Goal: Task Accomplishment & Management: Manage account settings

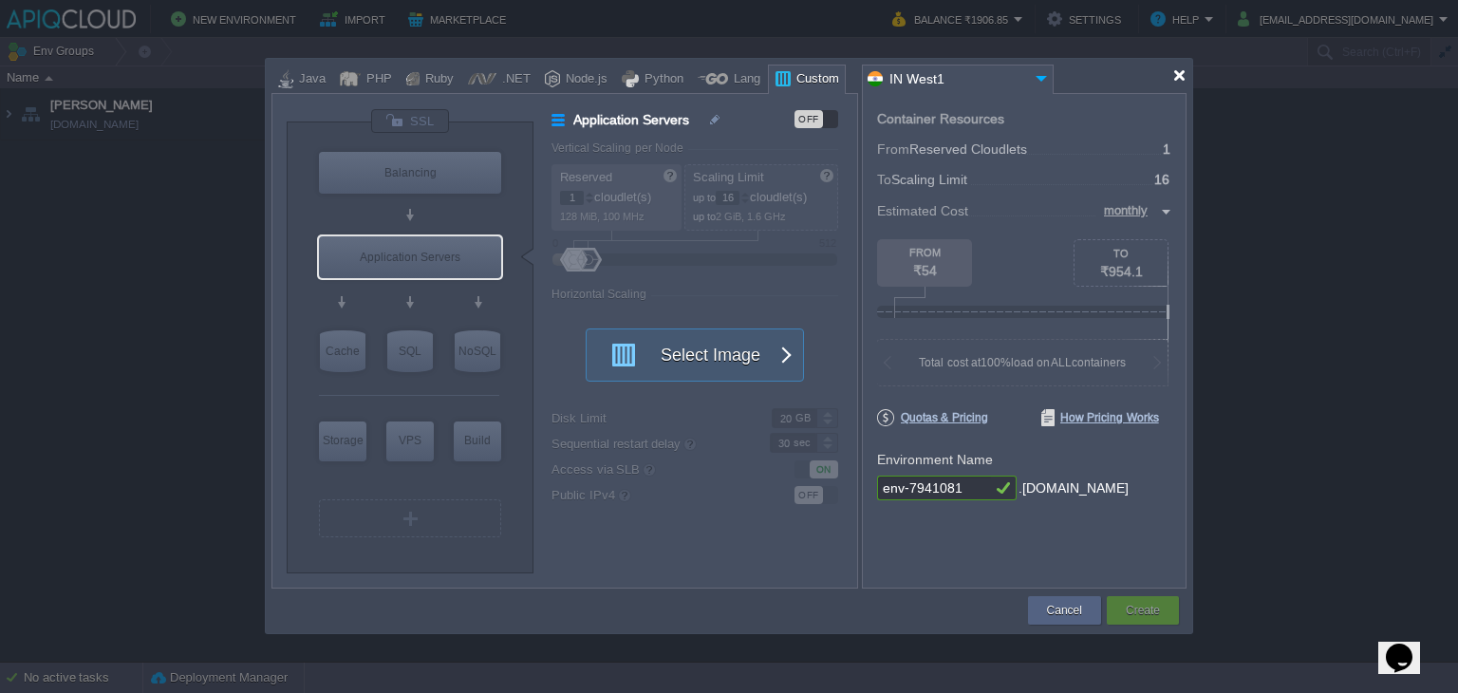
click at [1186, 73] on div at bounding box center [1179, 75] width 14 height 14
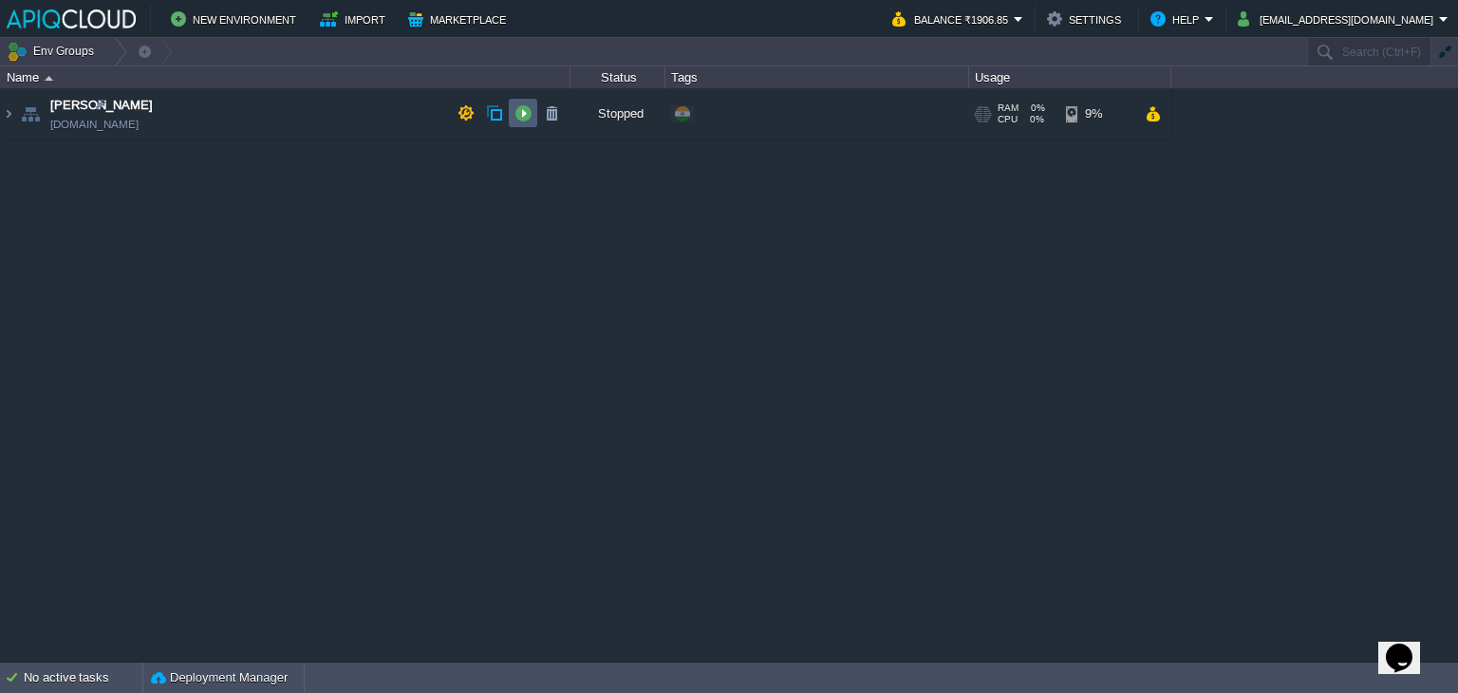
click at [521, 113] on button "button" at bounding box center [522, 112] width 17 height 17
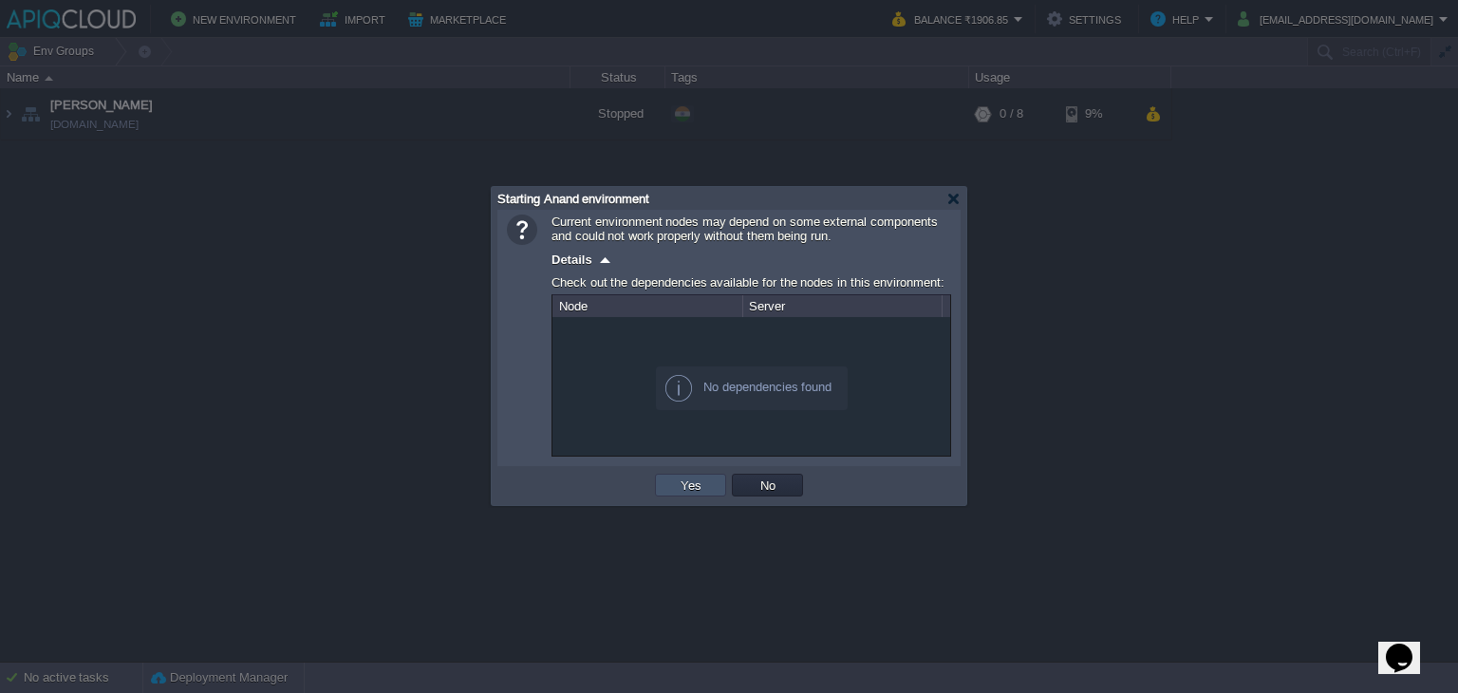
click at [685, 487] on button "Yes" at bounding box center [691, 484] width 32 height 17
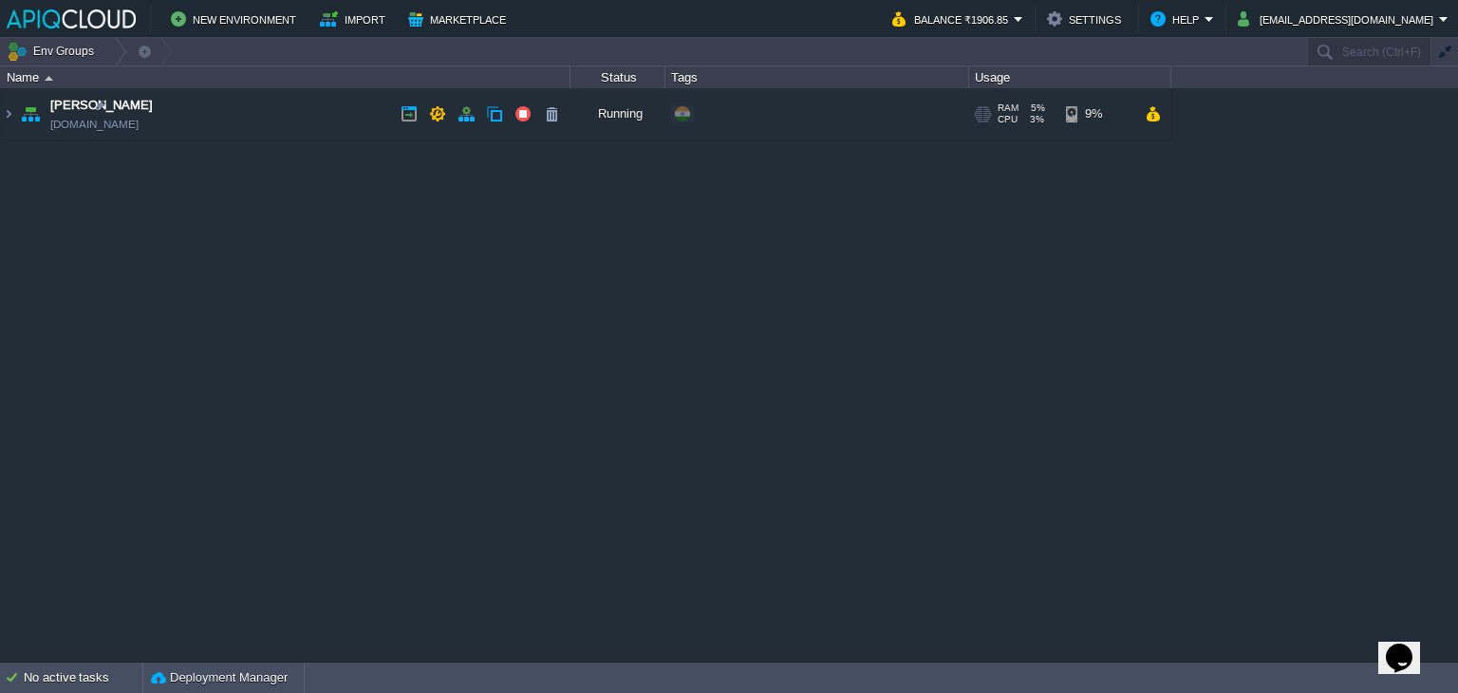
click at [260, 116] on td "Anand [DOMAIN_NAME]" at bounding box center [286, 114] width 570 height 52
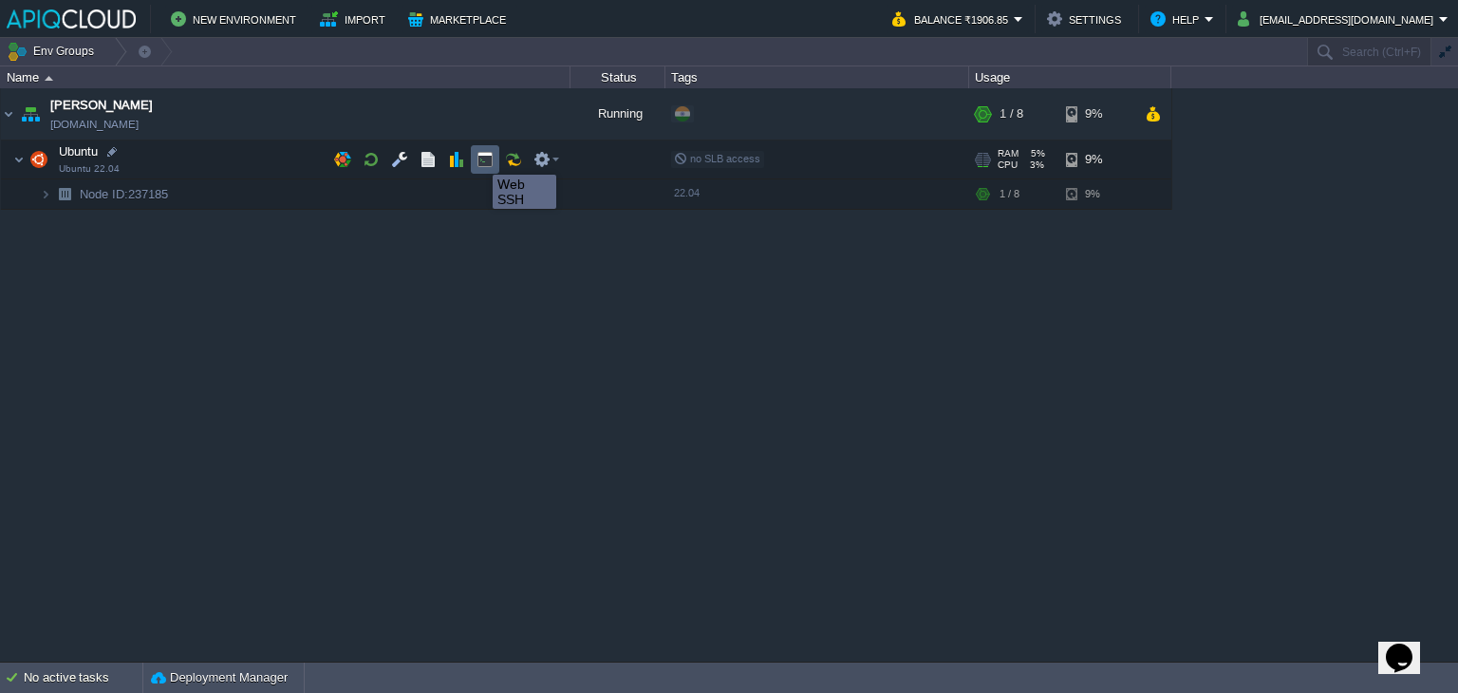
click at [480, 158] on button "button" at bounding box center [484, 159] width 17 height 17
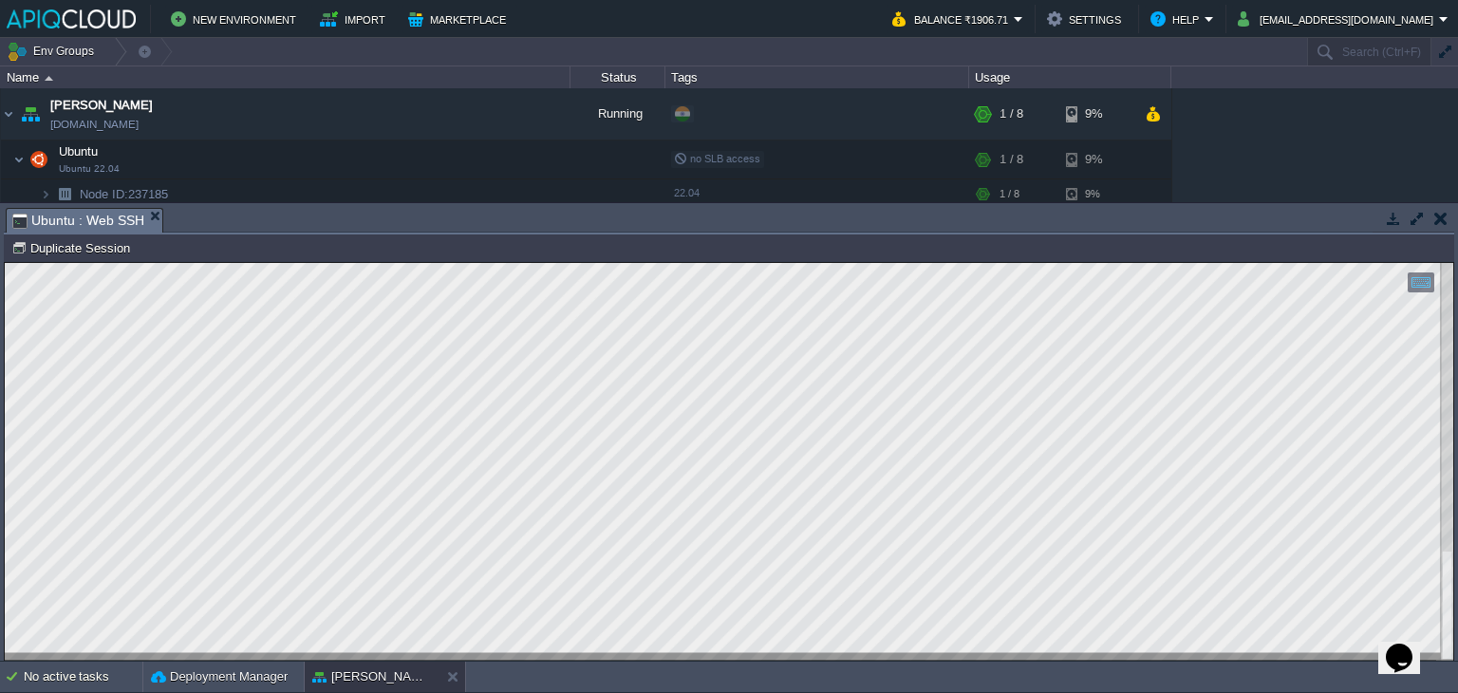
click at [5, 263] on html "Copy: Ctrl + Shift + C Paste: Ctrl + V Settings: Ctrl + Shift + Alt 0" at bounding box center [729, 263] width 1448 height 0
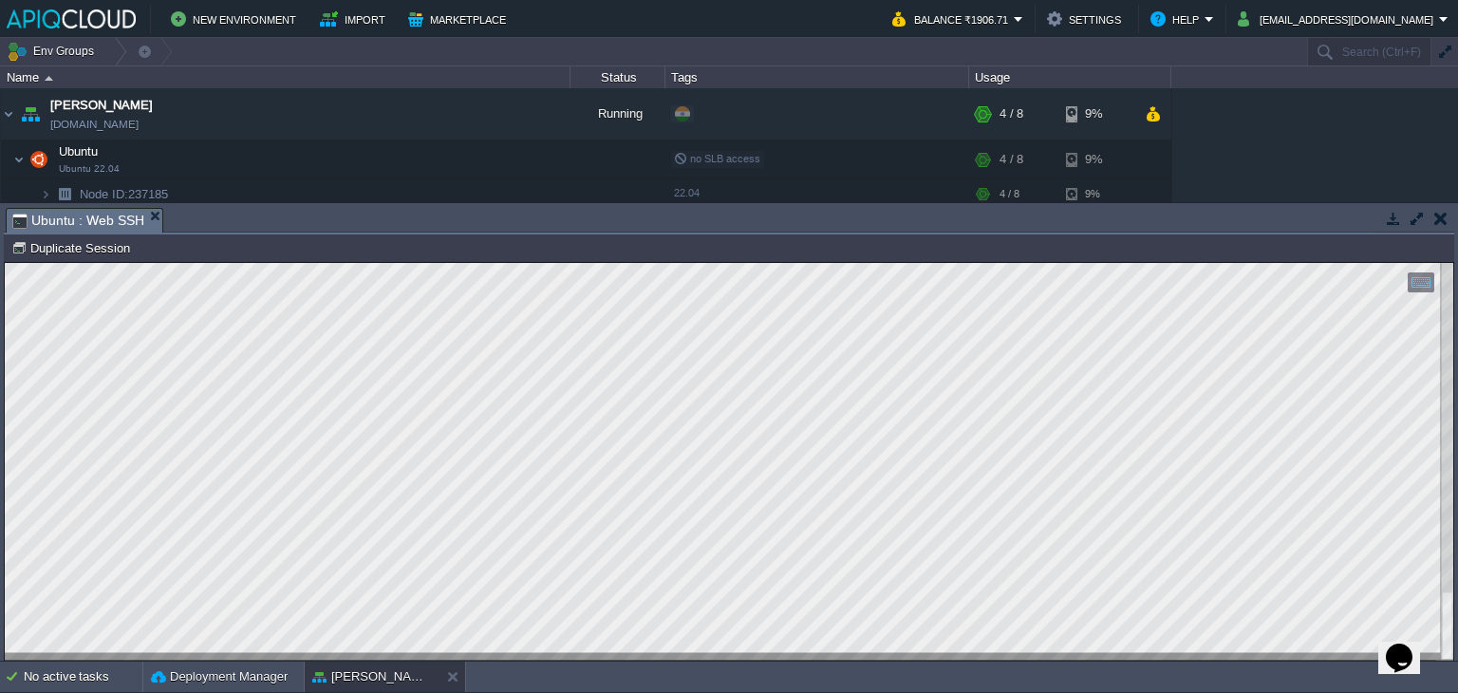
click at [203, 656] on div at bounding box center [729, 462] width 1448 height 398
click at [5, 263] on html "Copy: Ctrl + Shift + C Paste: Ctrl + V Settings: Ctrl + Shift + Alt 0" at bounding box center [729, 263] width 1448 height 0
type textarea "root@node237185-anand:~# cd /home/myiles/ -bash: cd: /home/myiles/: No such fil…"
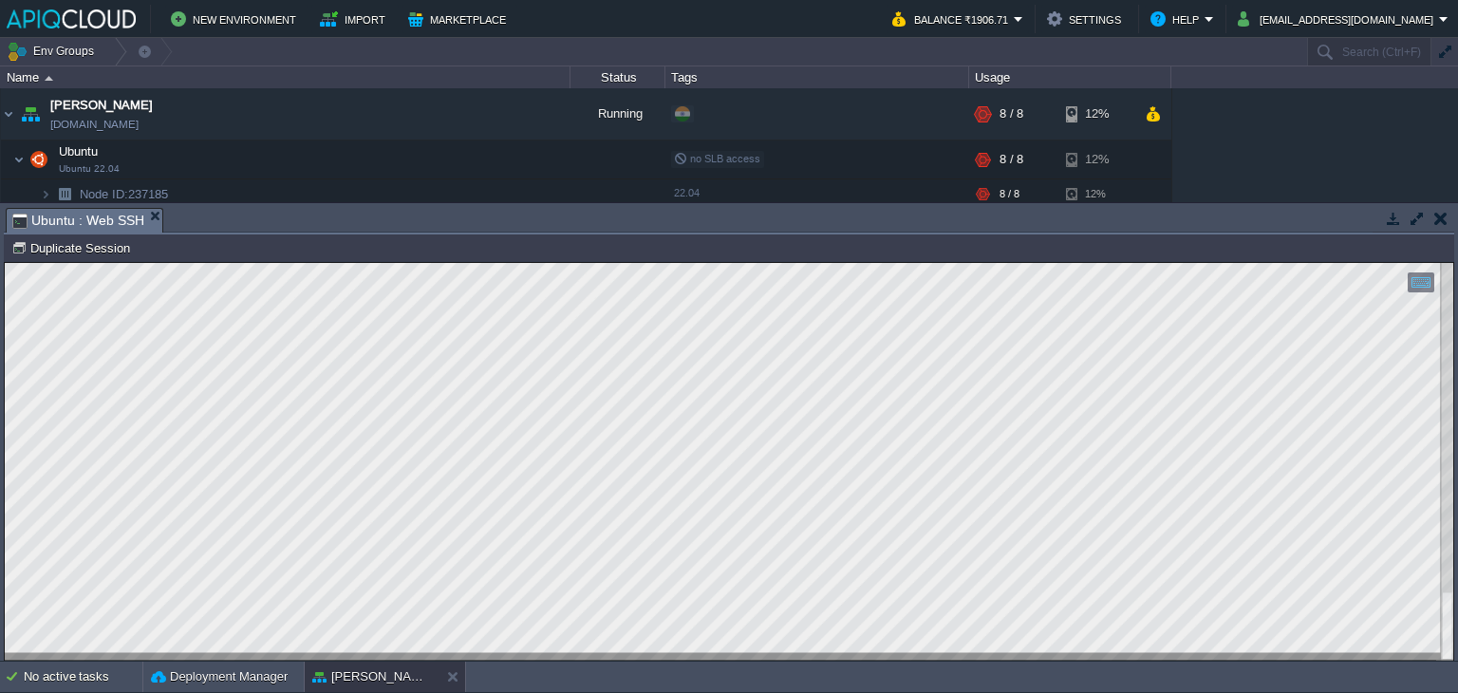
scroll to position [40, 471]
click at [399, 158] on button "button" at bounding box center [399, 159] width 17 height 17
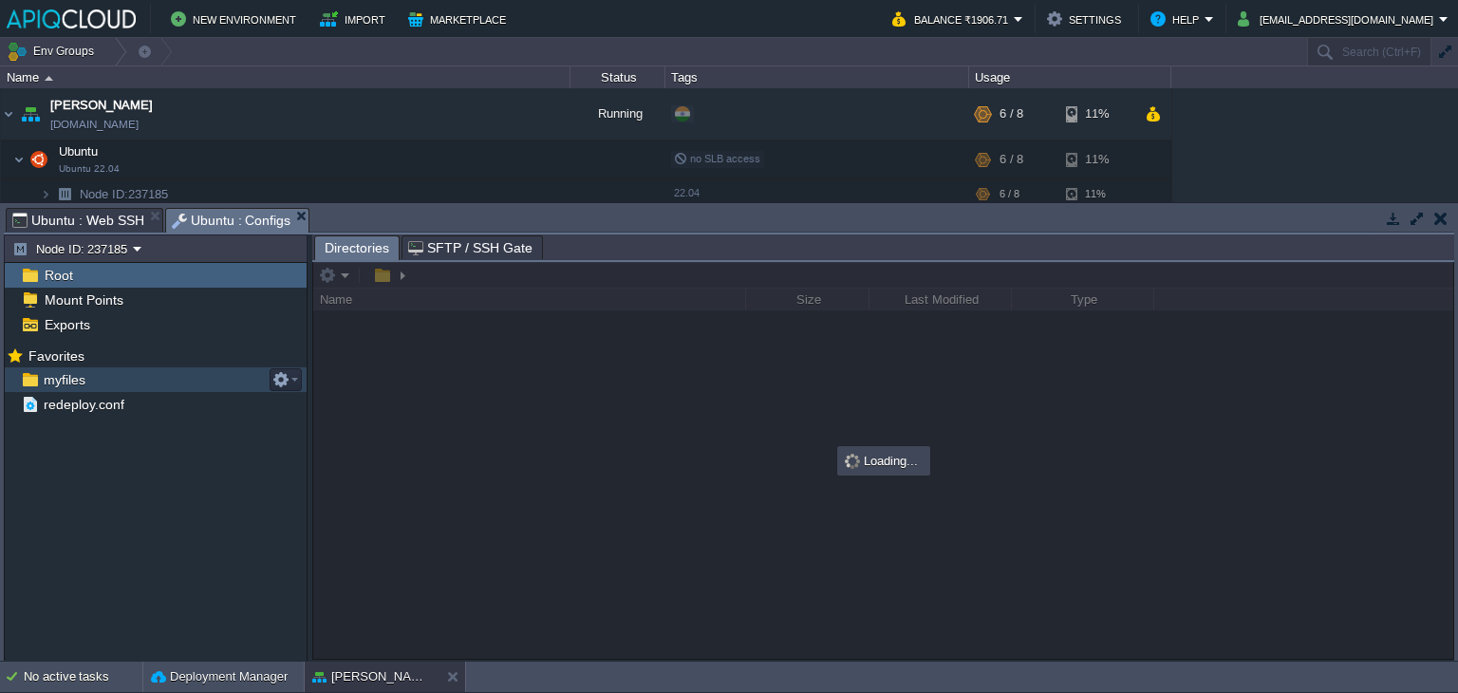
click at [72, 374] on span "myfiles" at bounding box center [64, 379] width 48 height 17
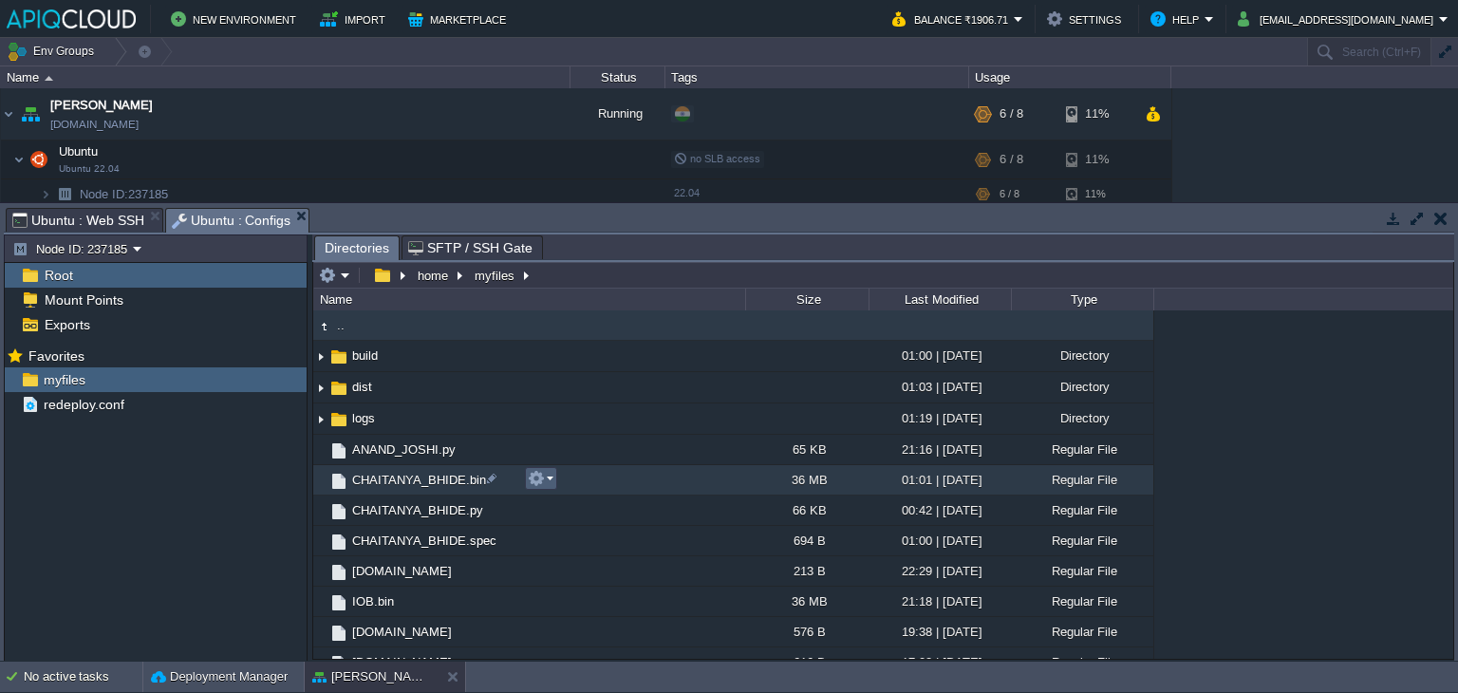
click at [547, 476] on em at bounding box center [541, 478] width 26 height 17
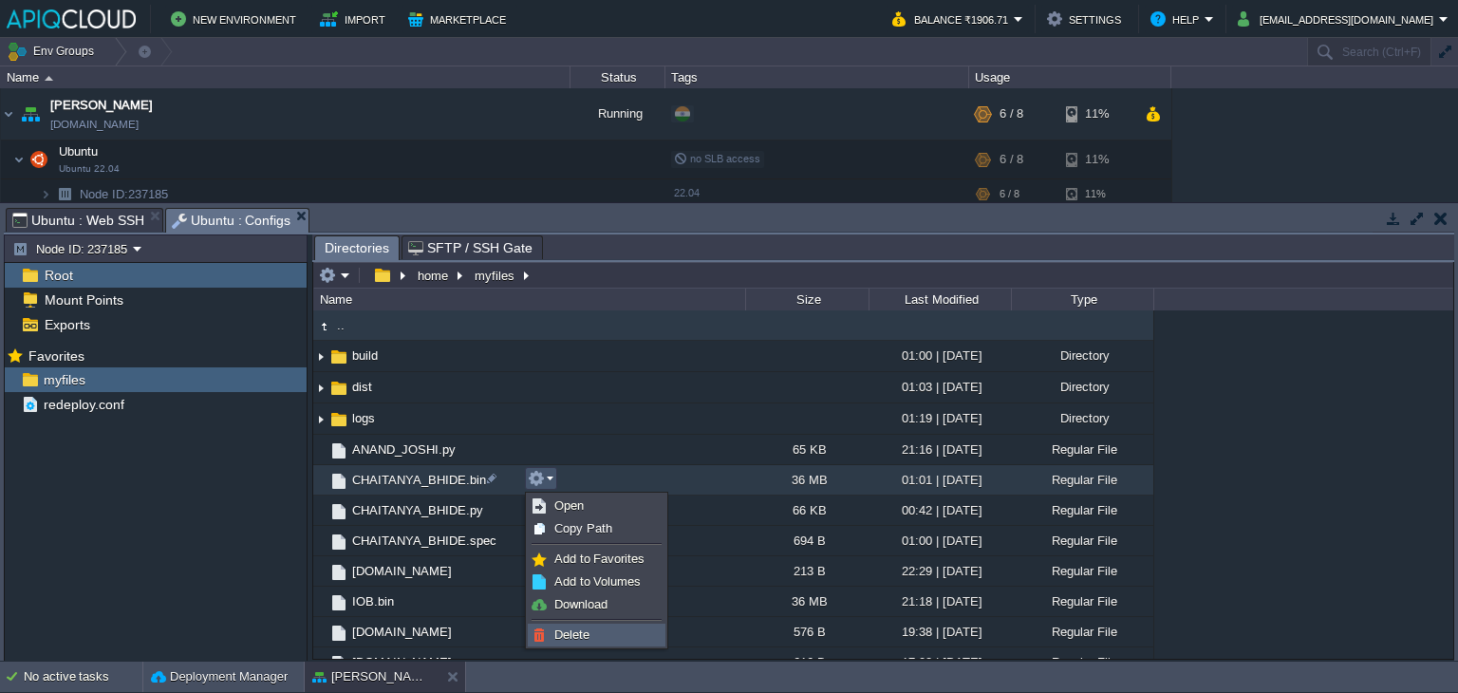
click at [585, 633] on span "Delete" at bounding box center [571, 634] width 35 height 14
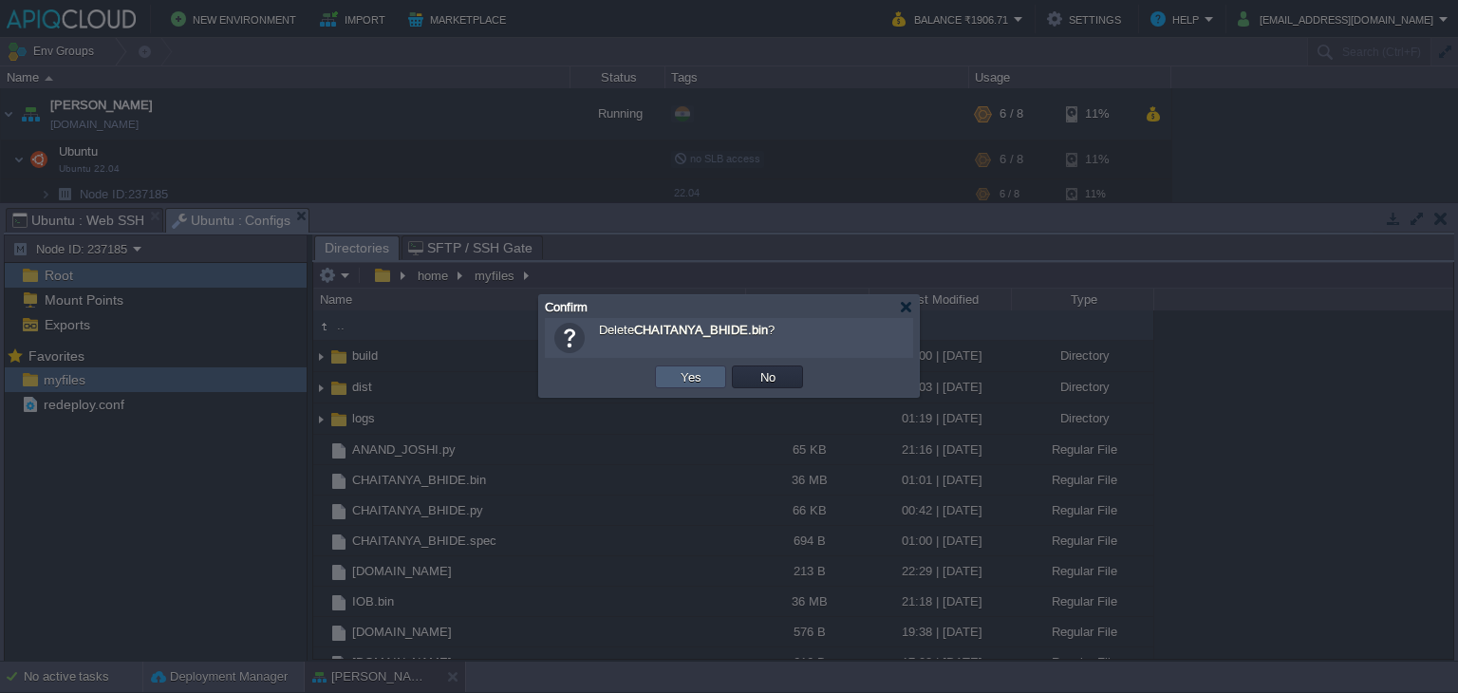
click at [690, 370] on button "Yes" at bounding box center [691, 376] width 32 height 17
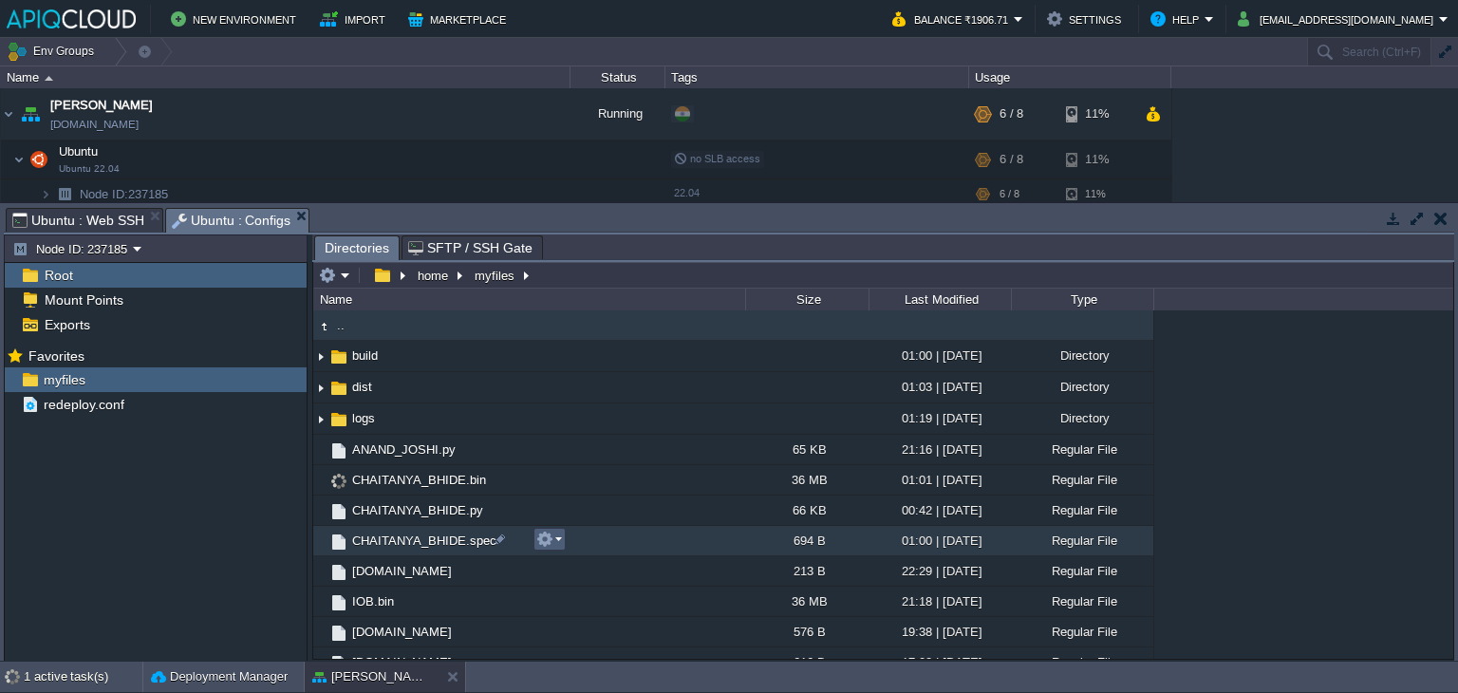
click at [555, 537] on em at bounding box center [549, 539] width 26 height 17
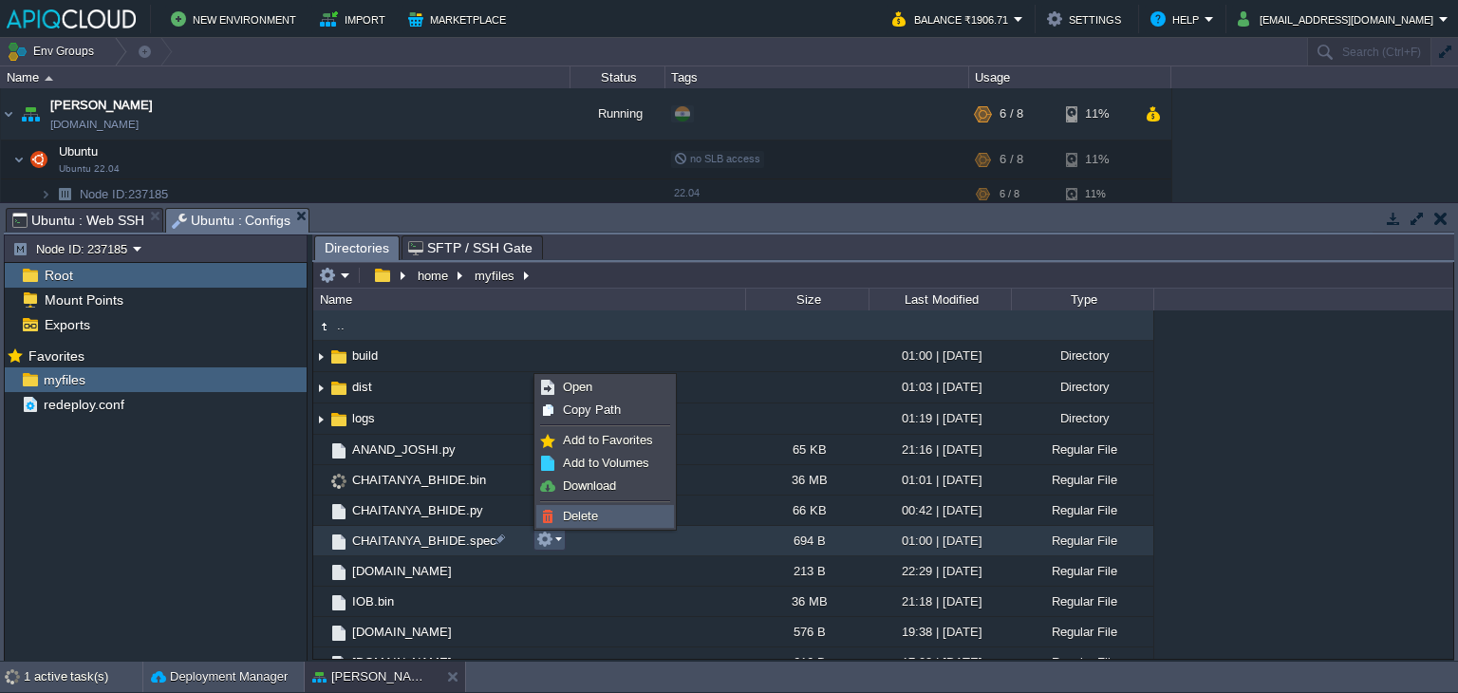
click at [581, 512] on span "Delete" at bounding box center [580, 516] width 35 height 14
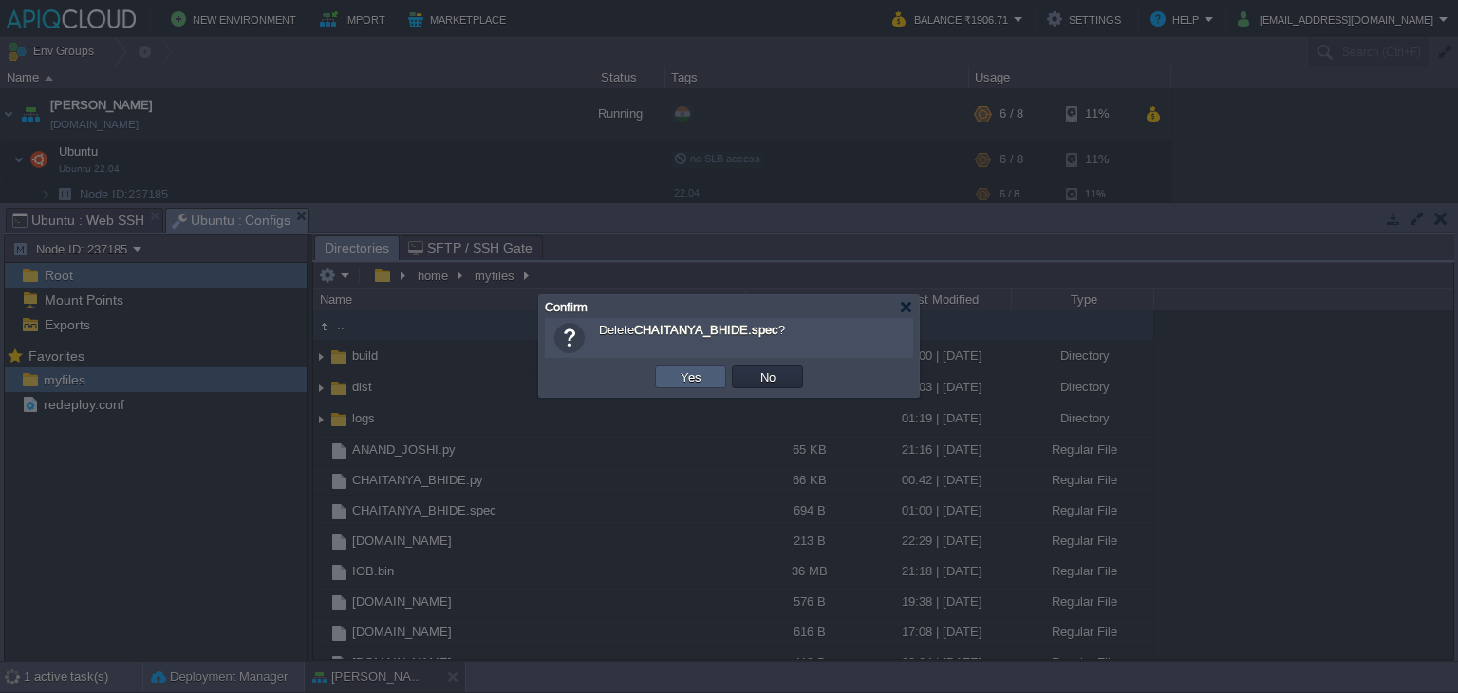
click at [692, 375] on button "Yes" at bounding box center [691, 376] width 32 height 17
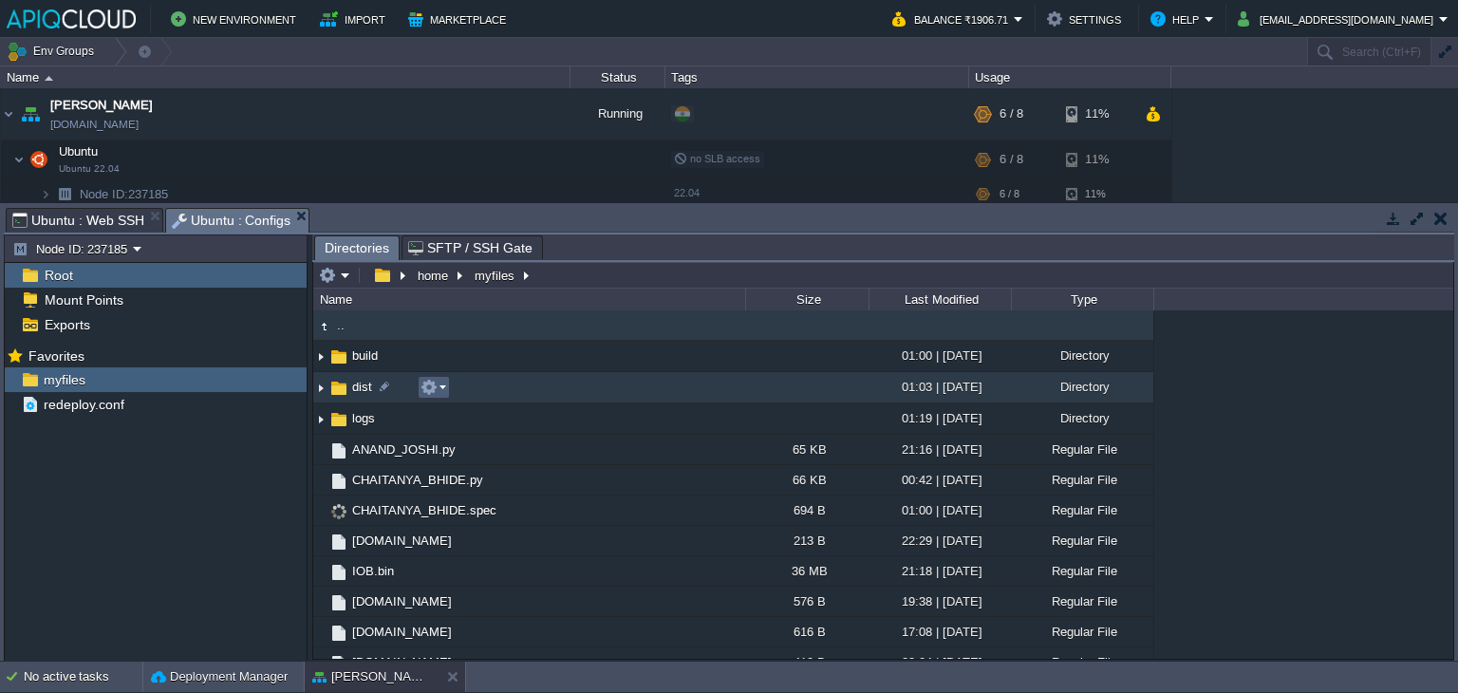
click at [440, 384] on em at bounding box center [433, 387] width 26 height 17
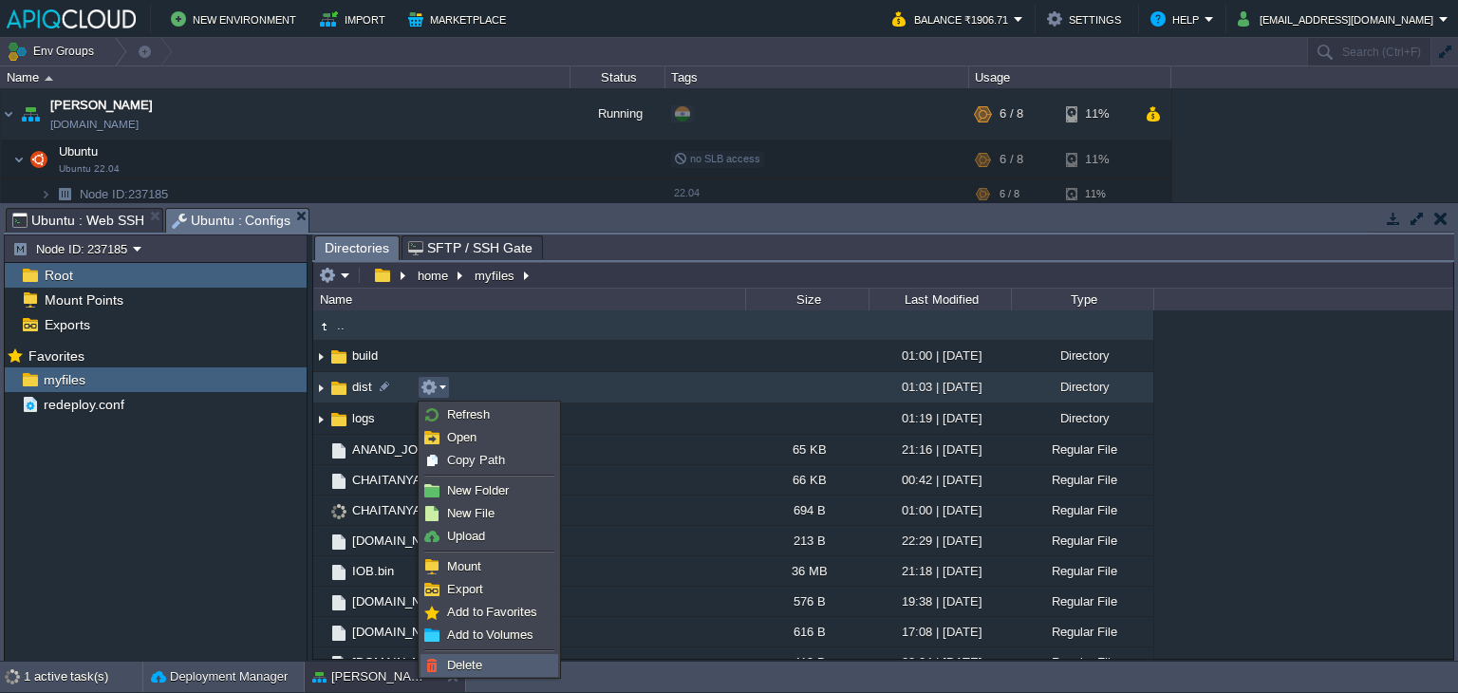
click at [469, 663] on span "Delete" at bounding box center [464, 665] width 35 height 14
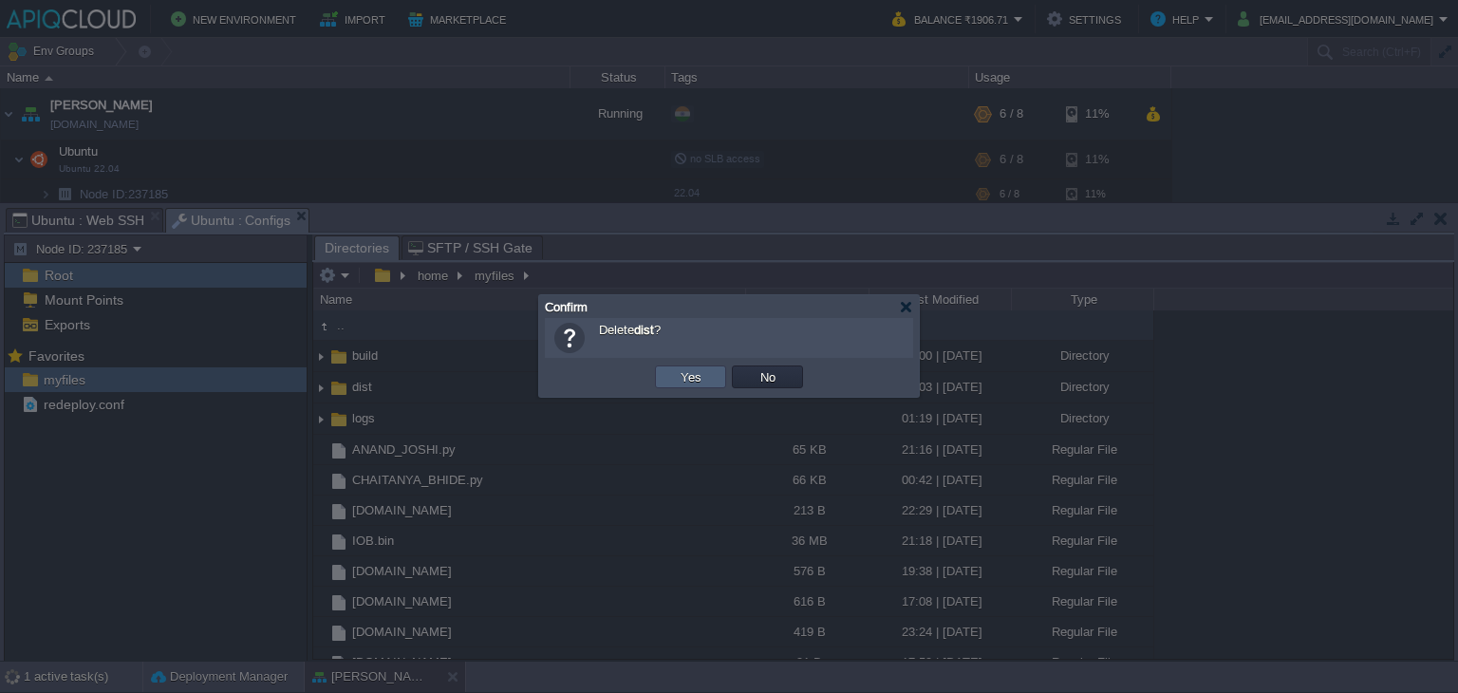
click at [698, 374] on button "Yes" at bounding box center [691, 376] width 32 height 17
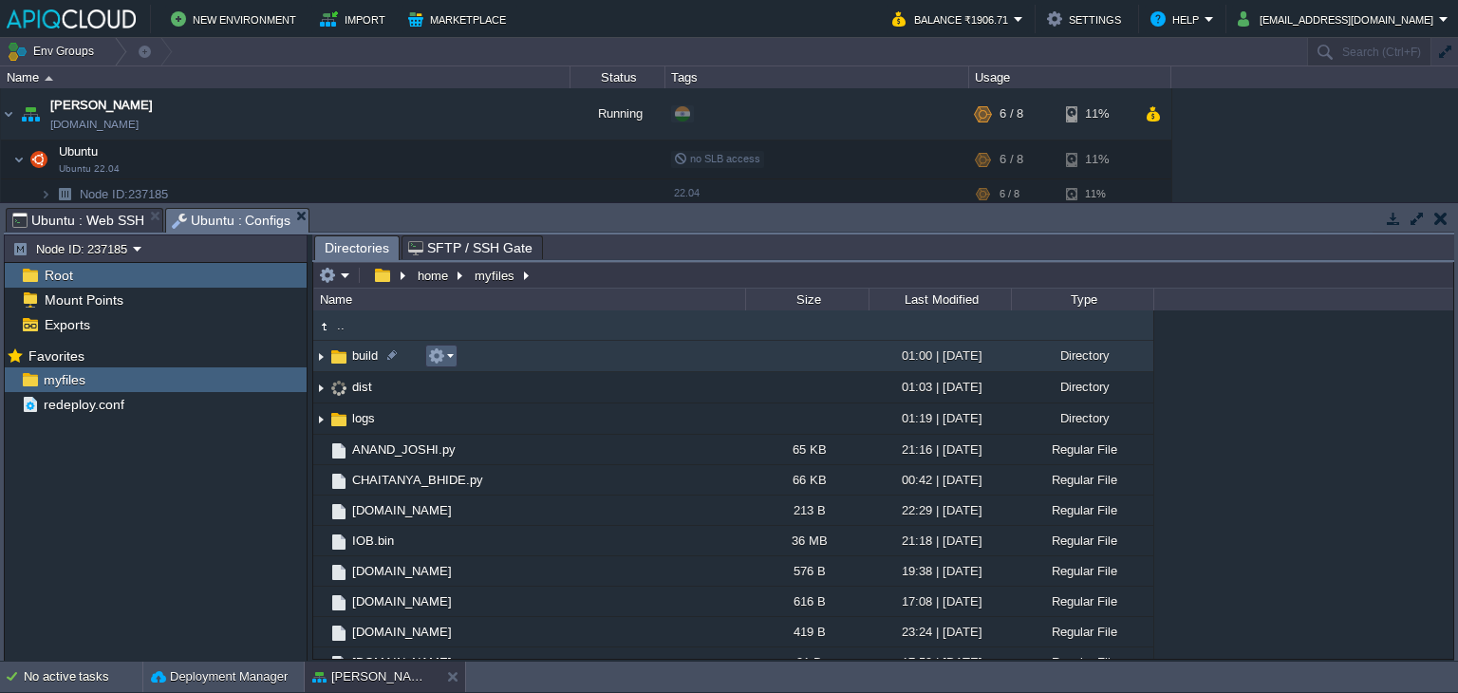
click at [446, 350] on em at bounding box center [441, 355] width 26 height 17
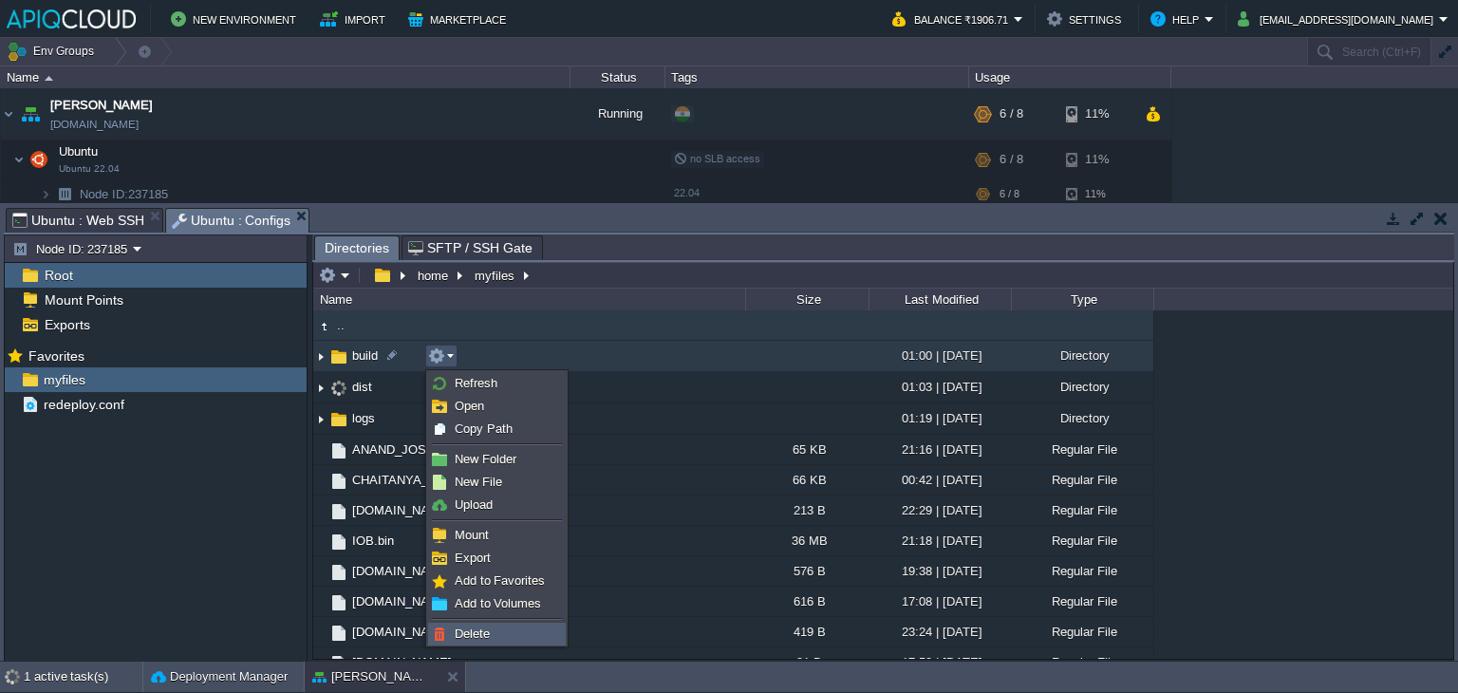
click at [477, 635] on span "Delete" at bounding box center [472, 633] width 35 height 14
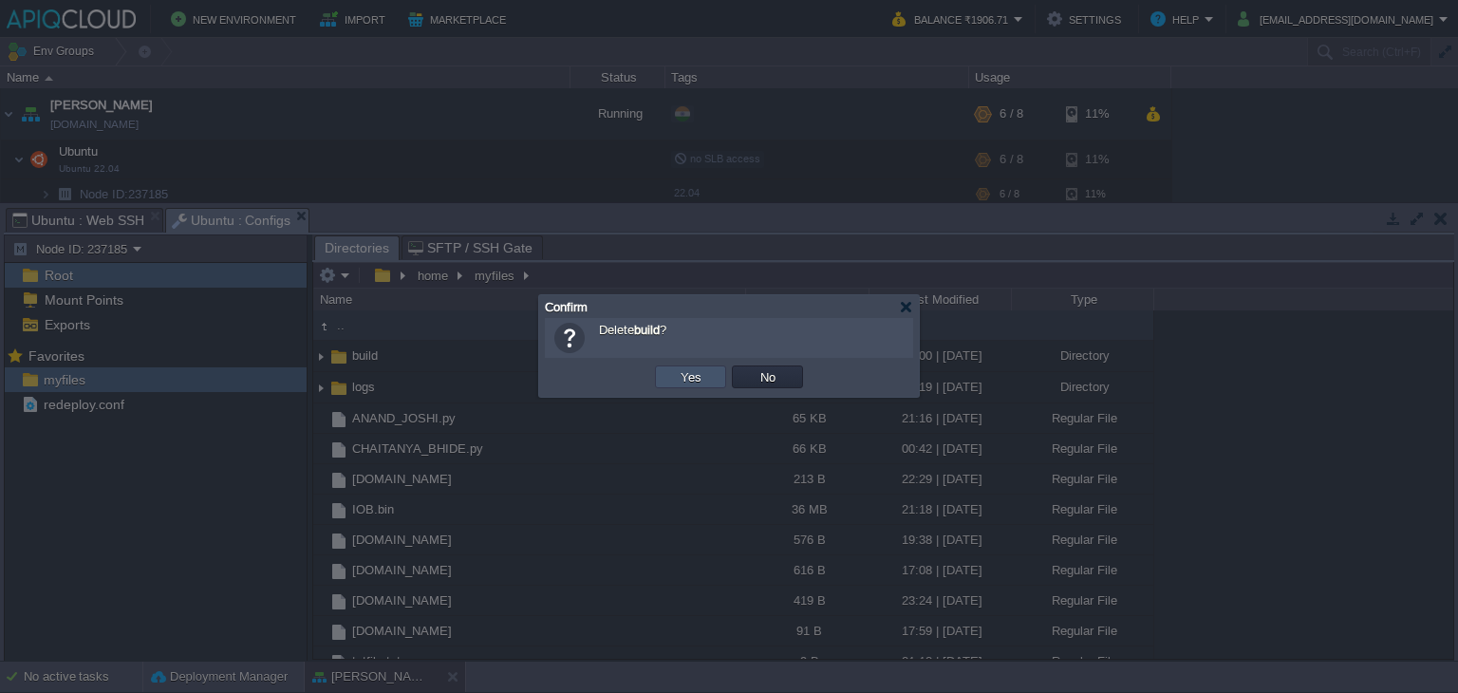
click at [683, 369] on button "Yes" at bounding box center [691, 376] width 32 height 17
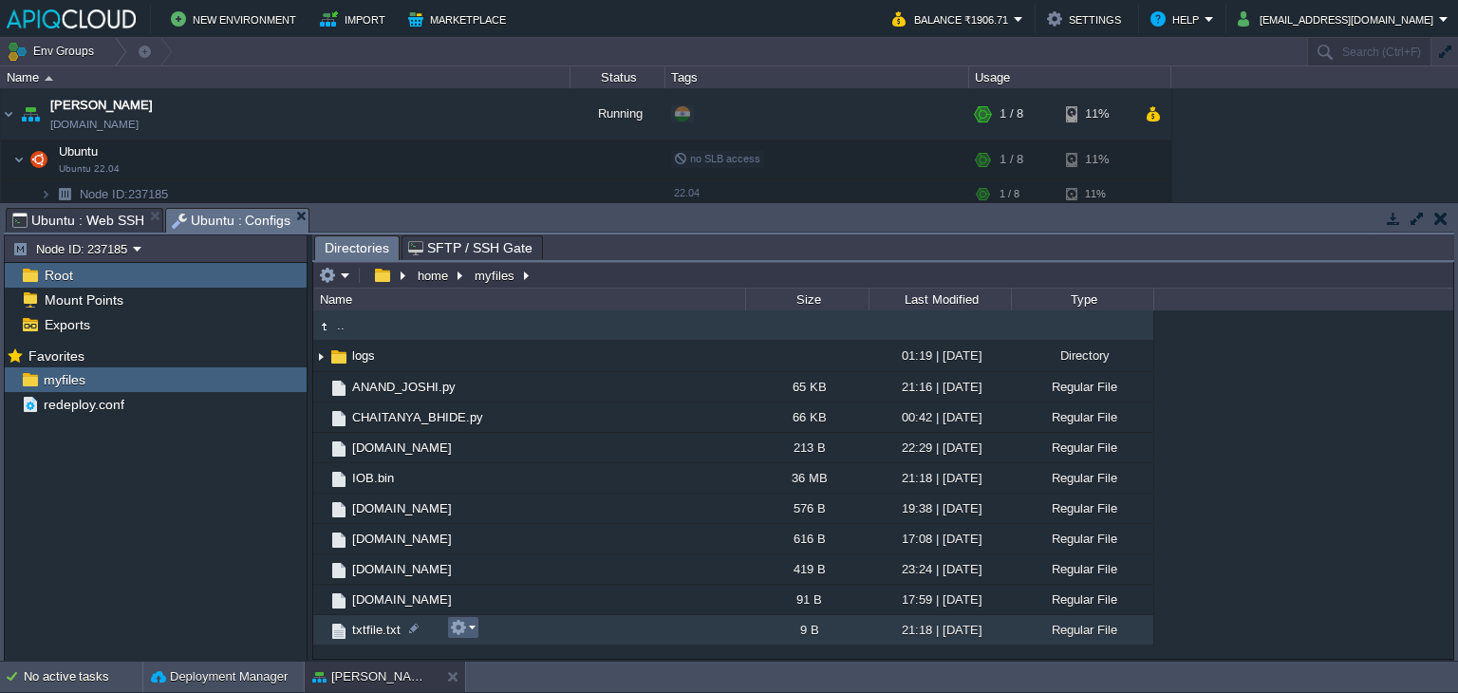
click at [468, 624] on em at bounding box center [463, 627] width 26 height 17
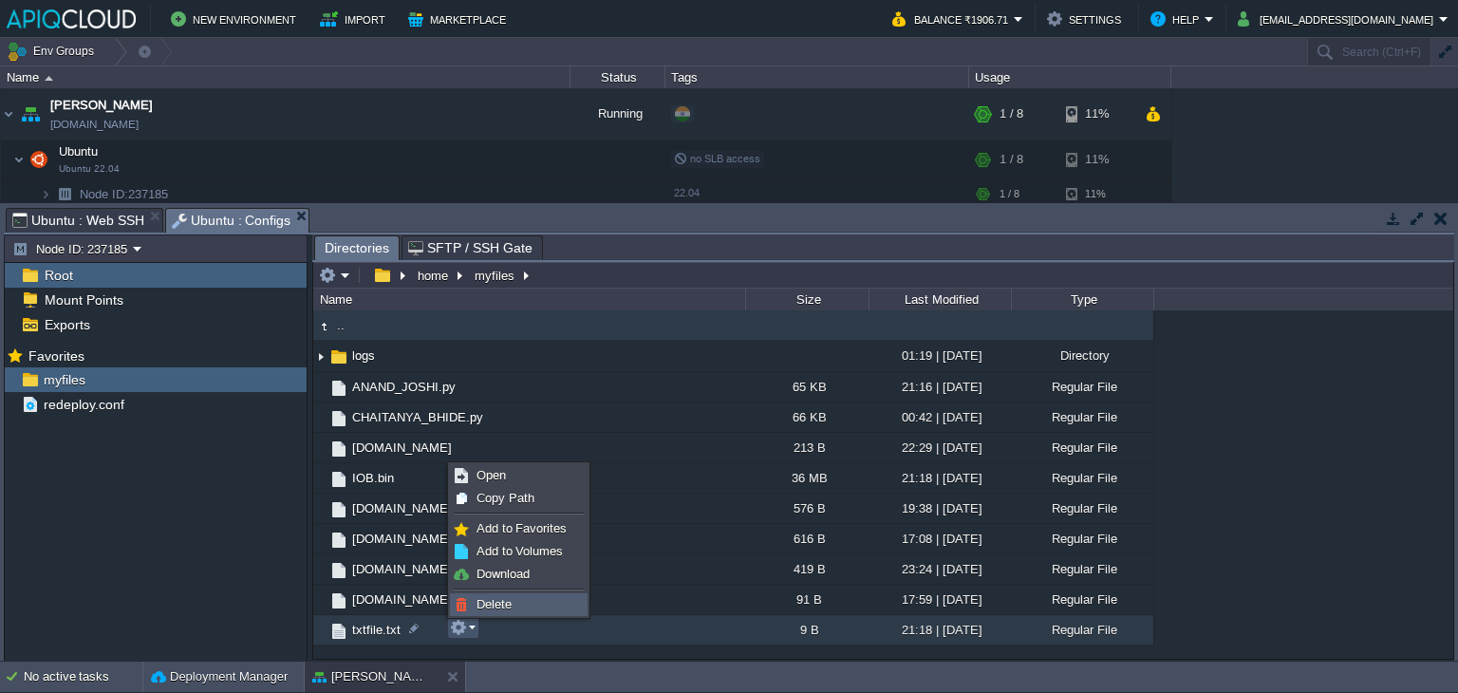
click at [514, 599] on link "Delete" at bounding box center [519, 604] width 136 height 21
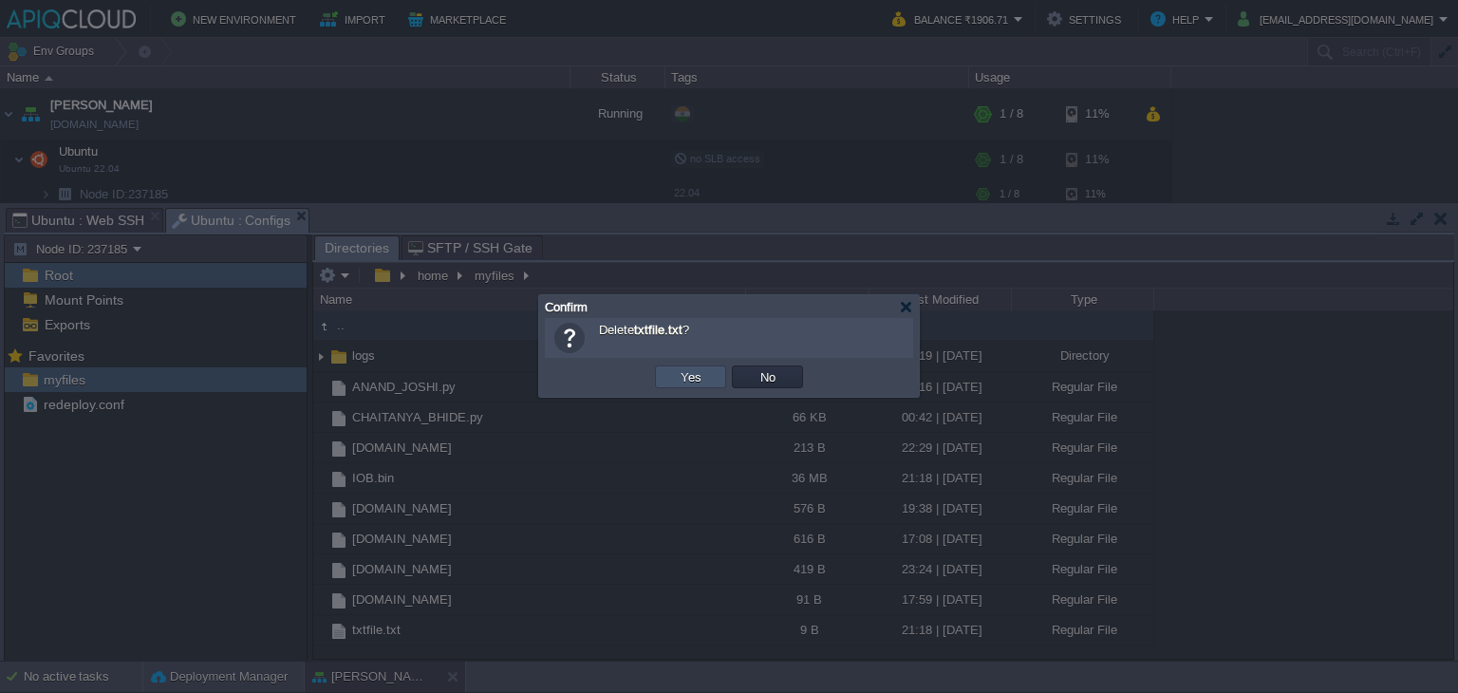
click at [693, 371] on button "Yes" at bounding box center [691, 376] width 32 height 17
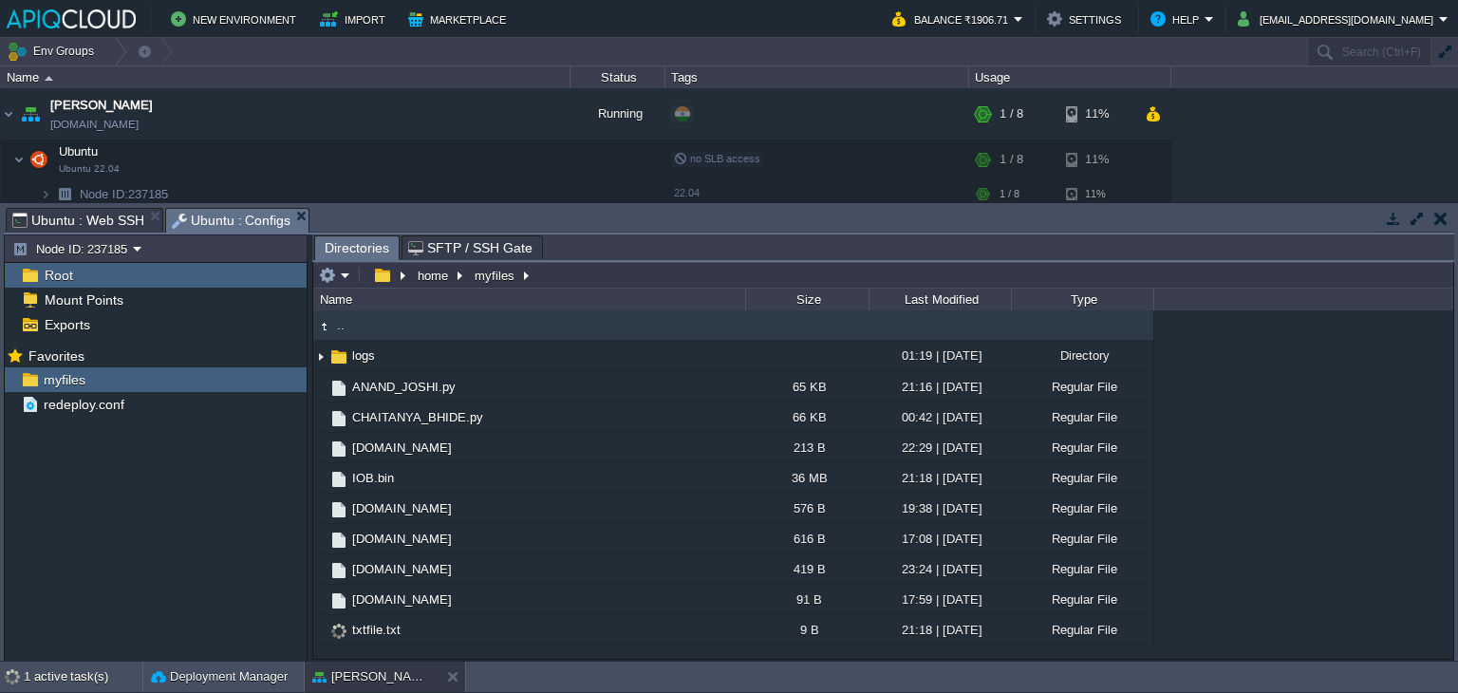
click at [82, 218] on span "Ubuntu : Web SSH" at bounding box center [78, 220] width 132 height 23
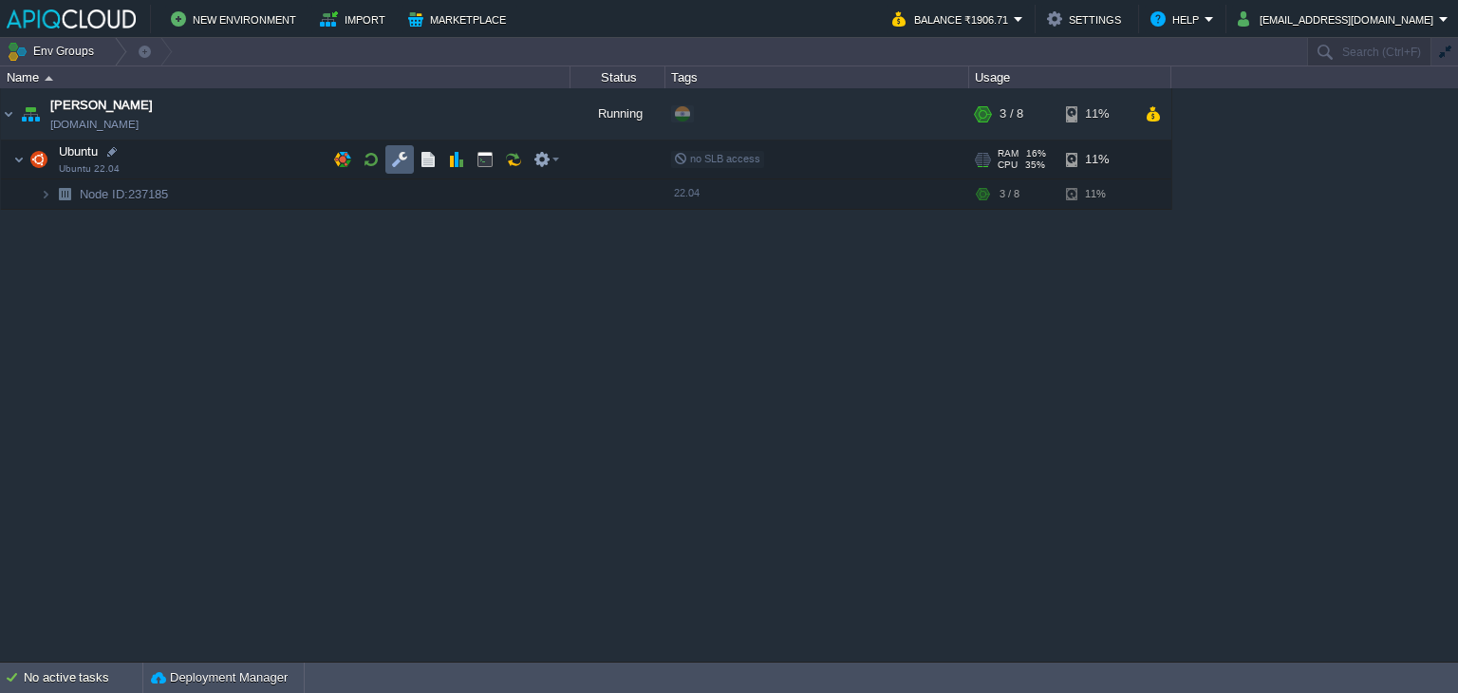
click at [410, 150] on td at bounding box center [399, 159] width 28 height 28
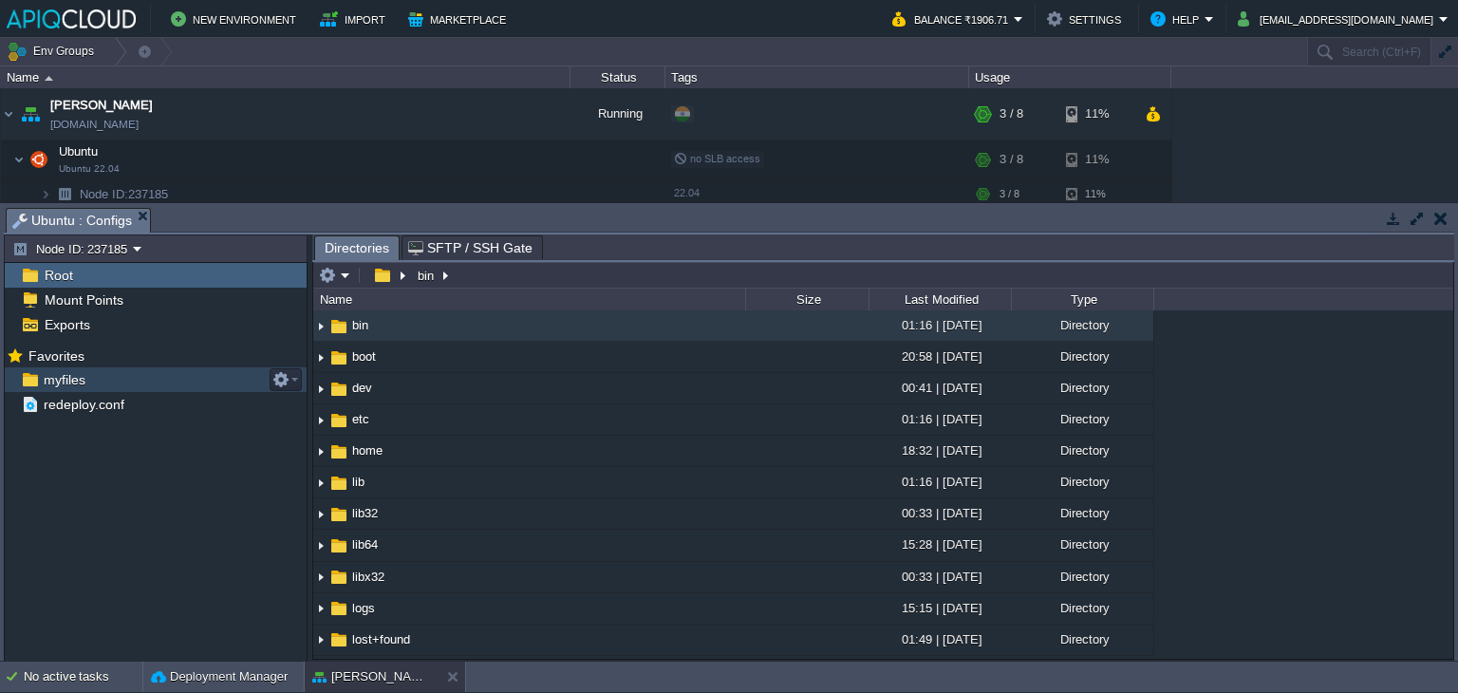
click at [58, 372] on span "myfiles" at bounding box center [64, 379] width 48 height 17
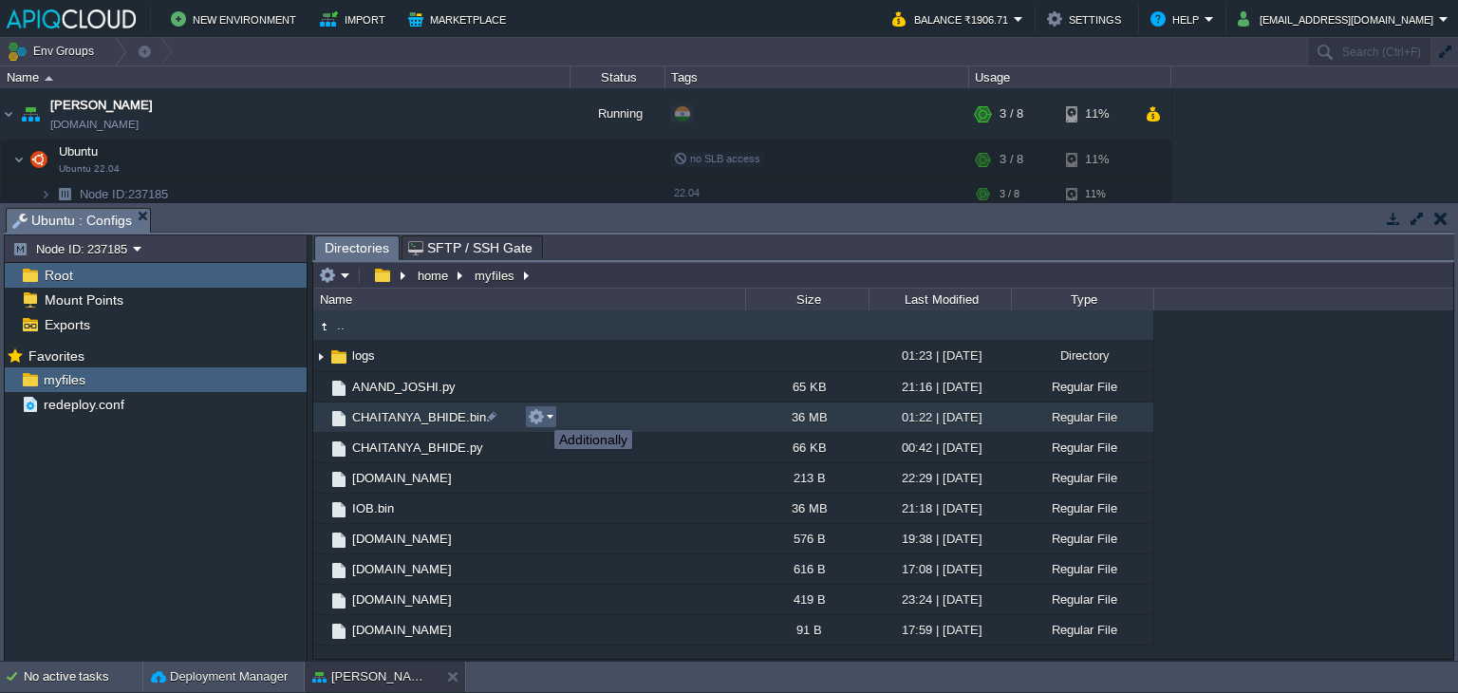
click at [540, 413] on button "button" at bounding box center [536, 416] width 17 height 17
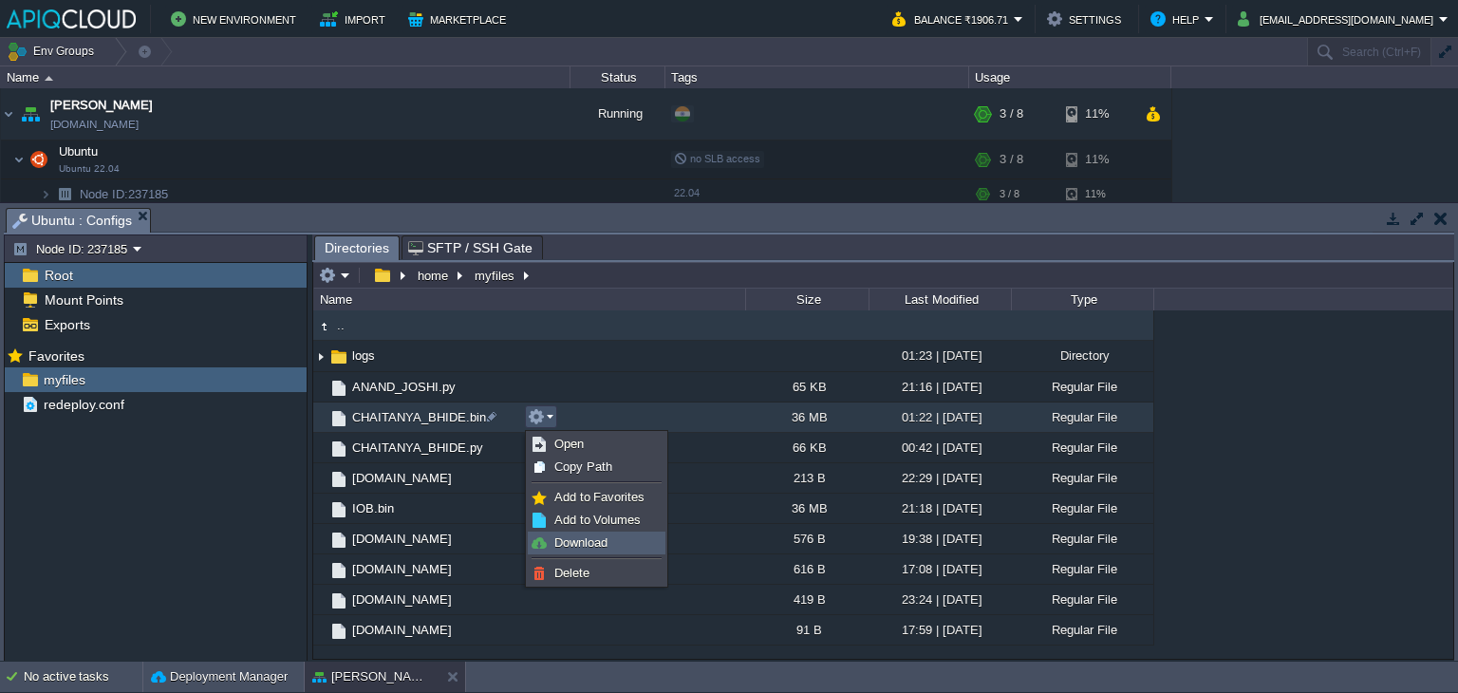
click at [559, 542] on span "Download" at bounding box center [580, 542] width 53 height 14
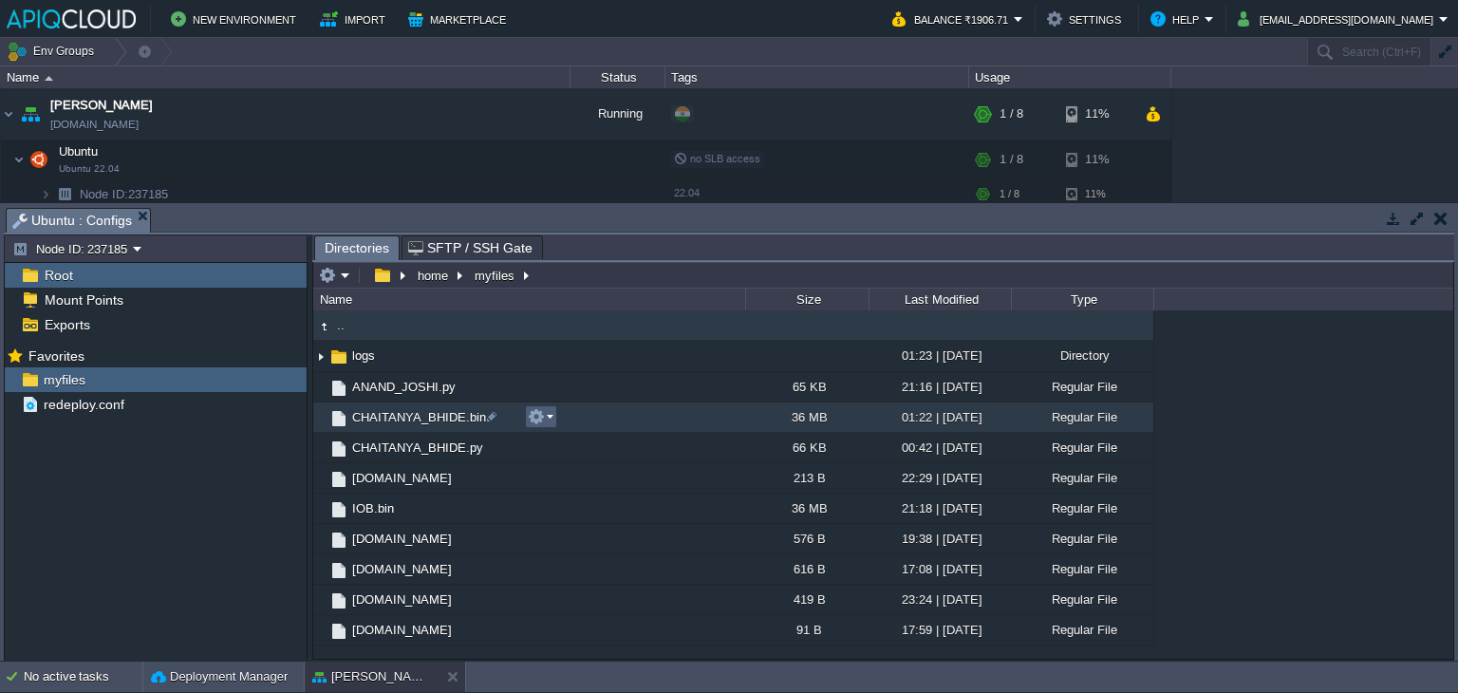
click at [546, 410] on em at bounding box center [541, 416] width 26 height 17
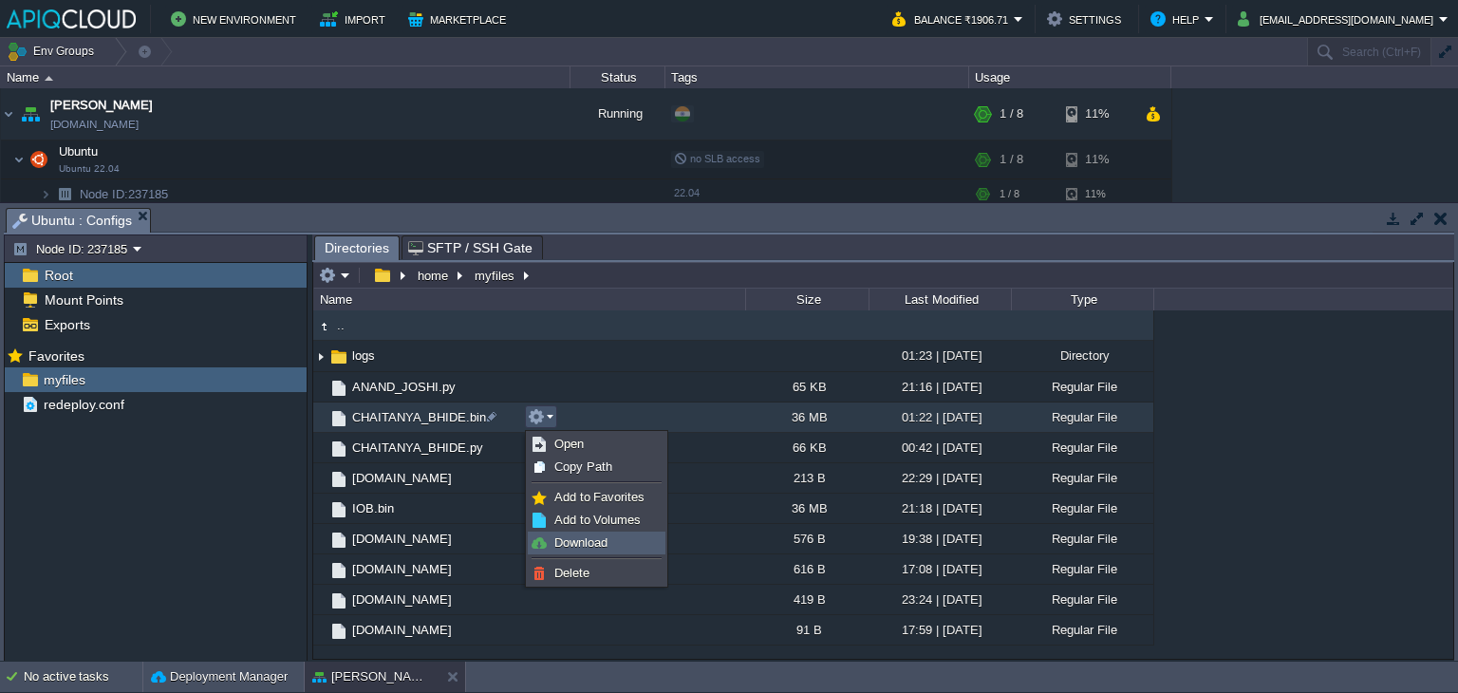
click at [564, 548] on span "Download" at bounding box center [580, 542] width 53 height 14
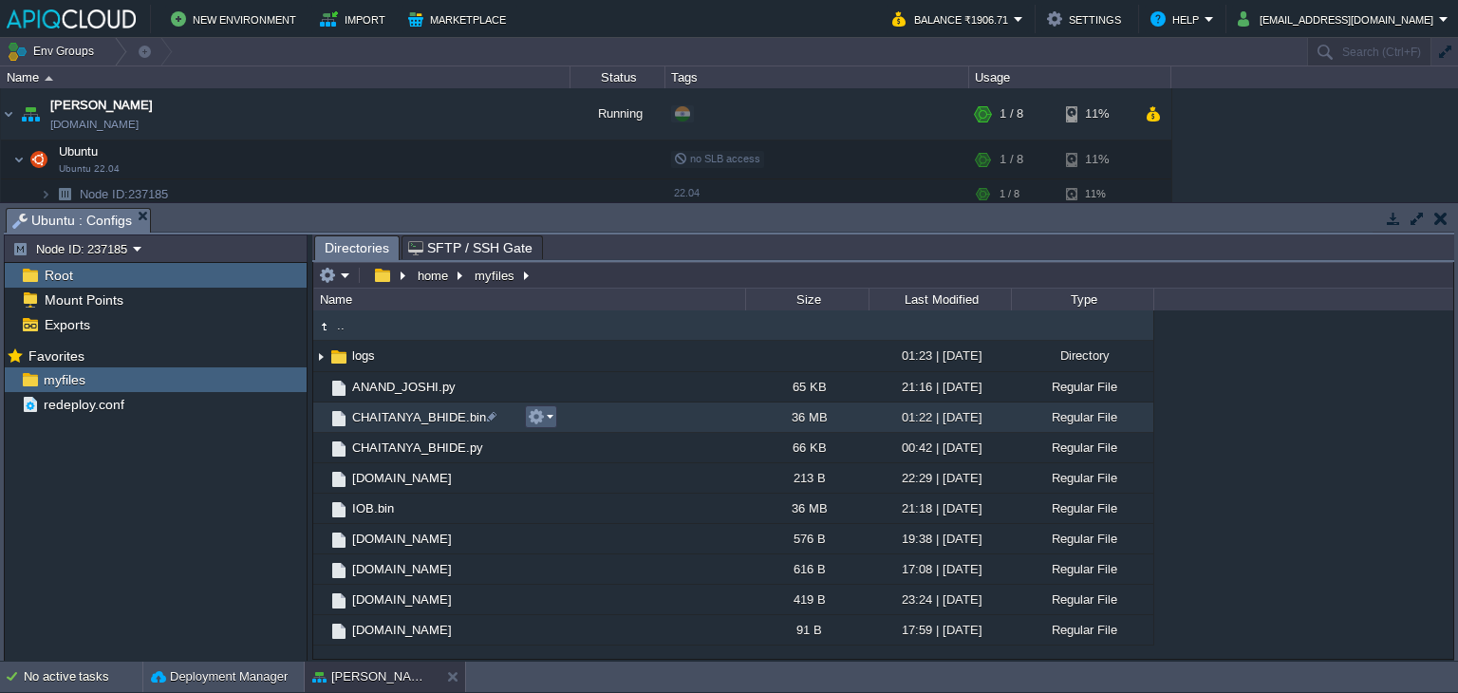
click at [551, 415] on em at bounding box center [541, 416] width 26 height 17
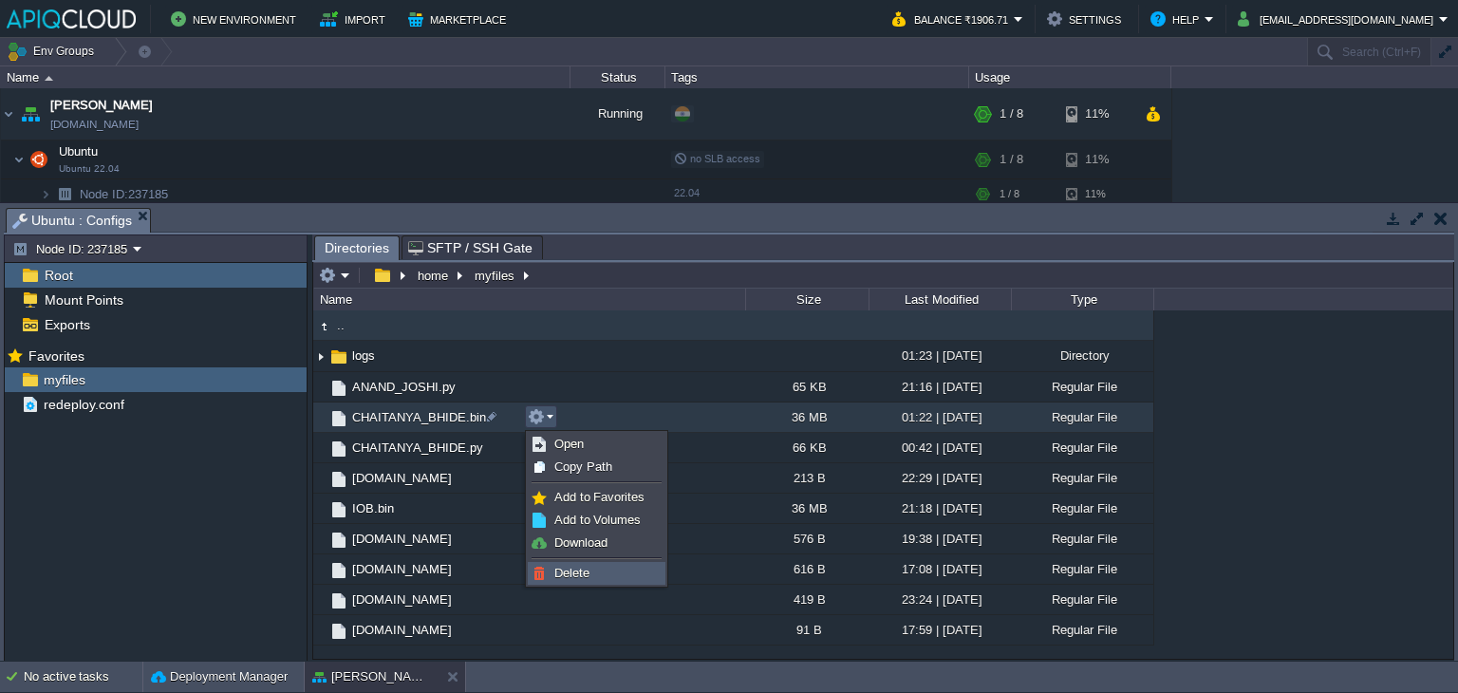
click at [585, 571] on span "Delete" at bounding box center [571, 573] width 35 height 14
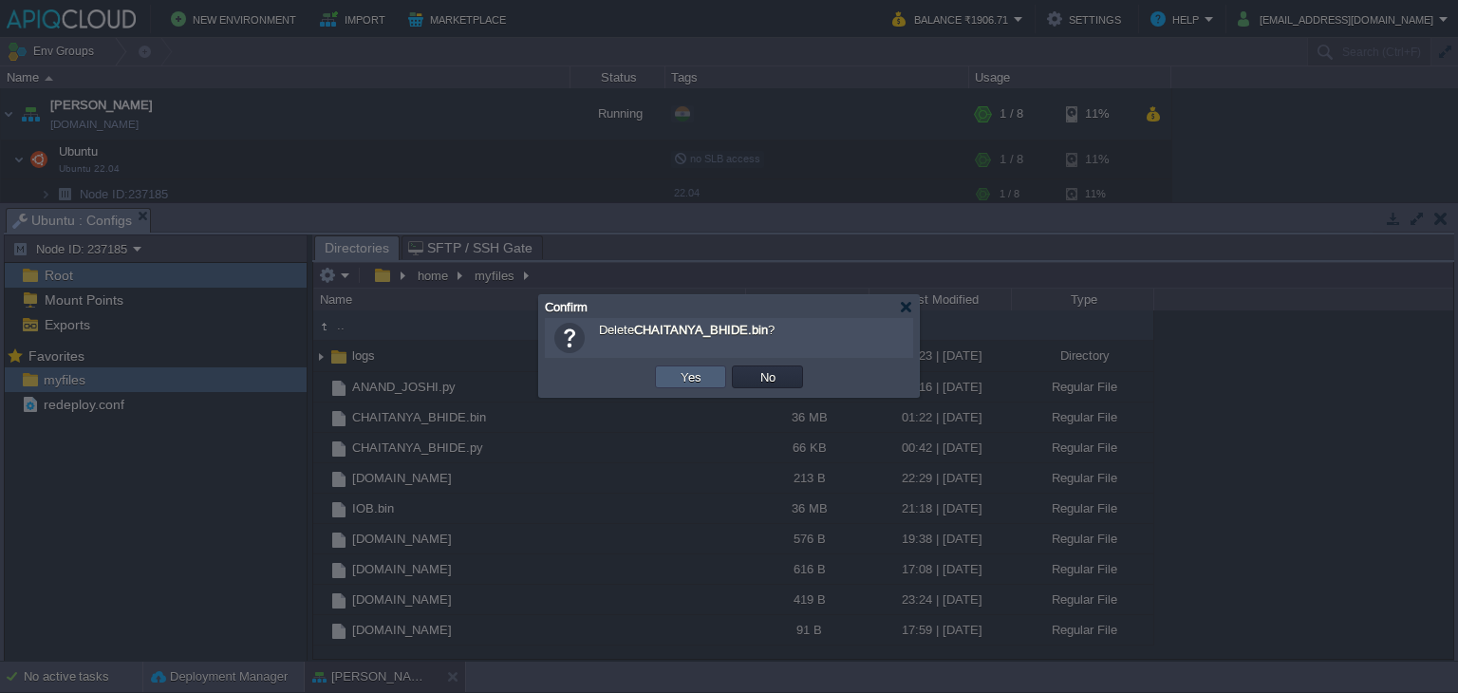
click at [692, 365] on td "Yes" at bounding box center [690, 376] width 71 height 23
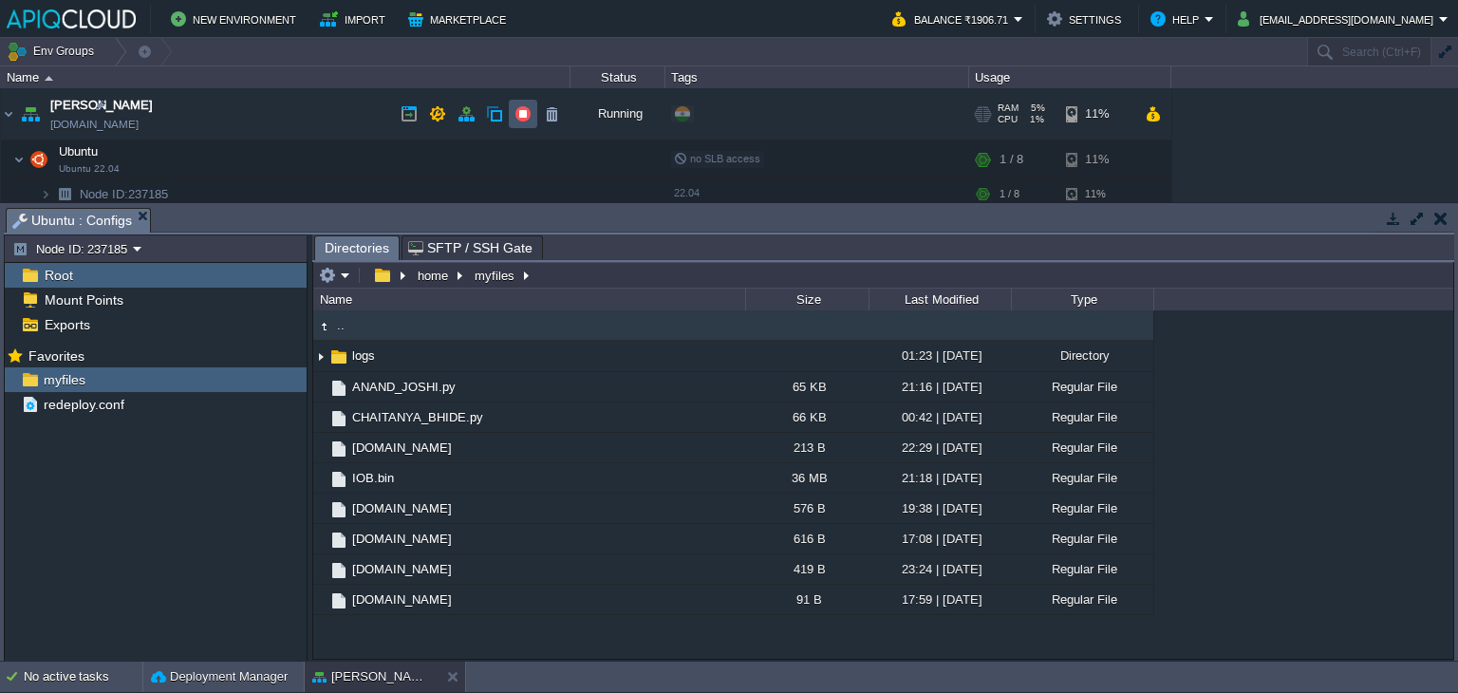
click at [519, 119] on button "button" at bounding box center [522, 113] width 17 height 17
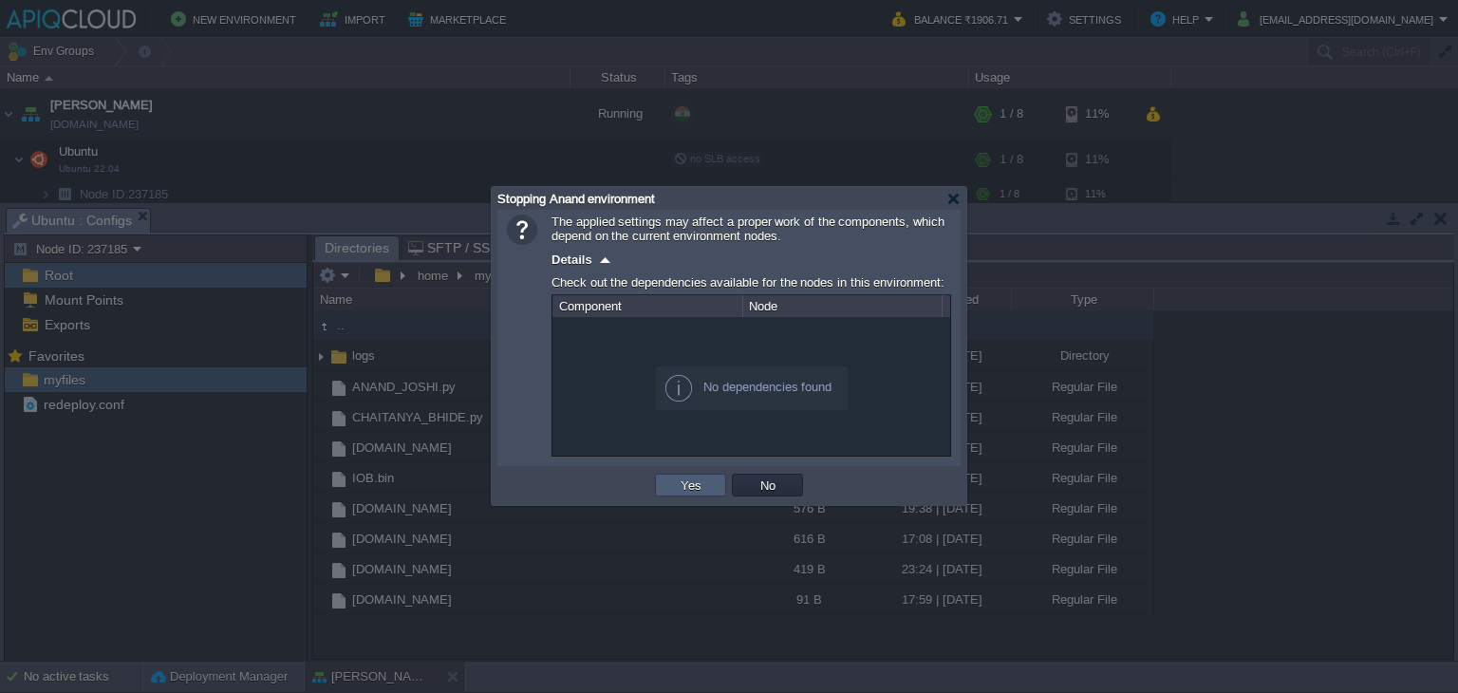
click at [691, 487] on button "Yes" at bounding box center [691, 484] width 32 height 17
